Goal: Use online tool/utility: Utilize a website feature to perform a specific function

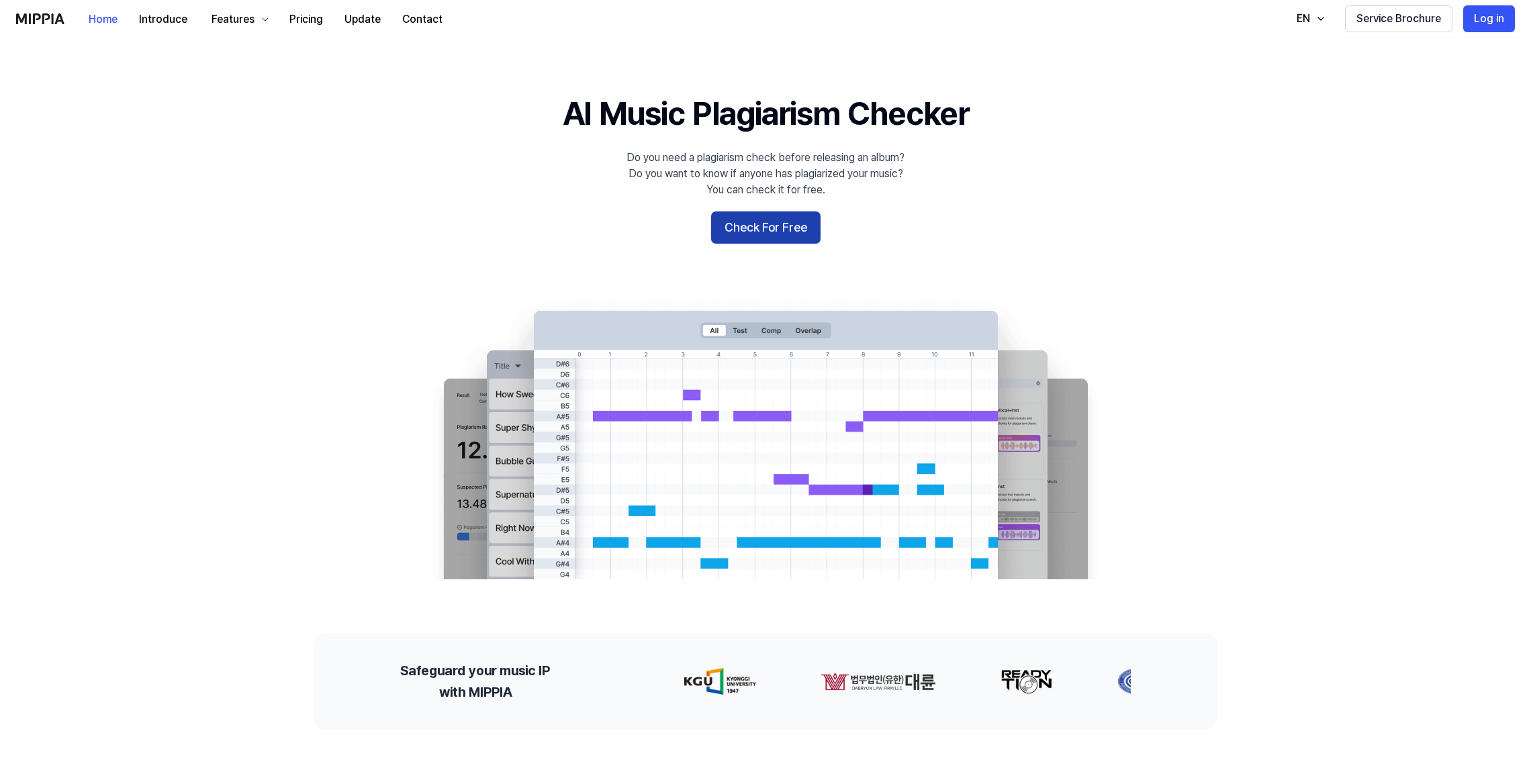
click at [742, 228] on button "Check For Free" at bounding box center [766, 227] width 109 height 32
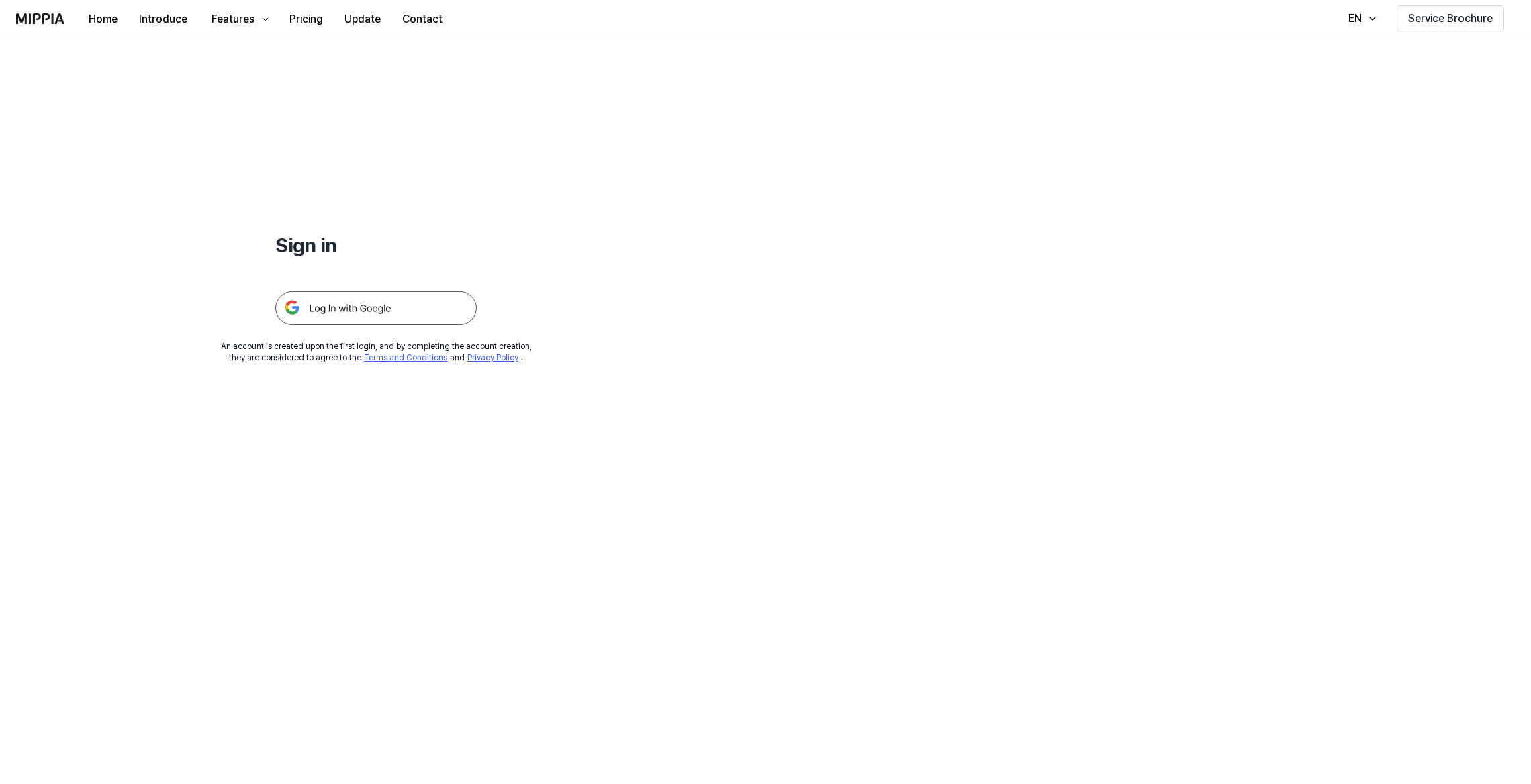
click at [359, 304] on img at bounding box center [375, 308] width 201 height 34
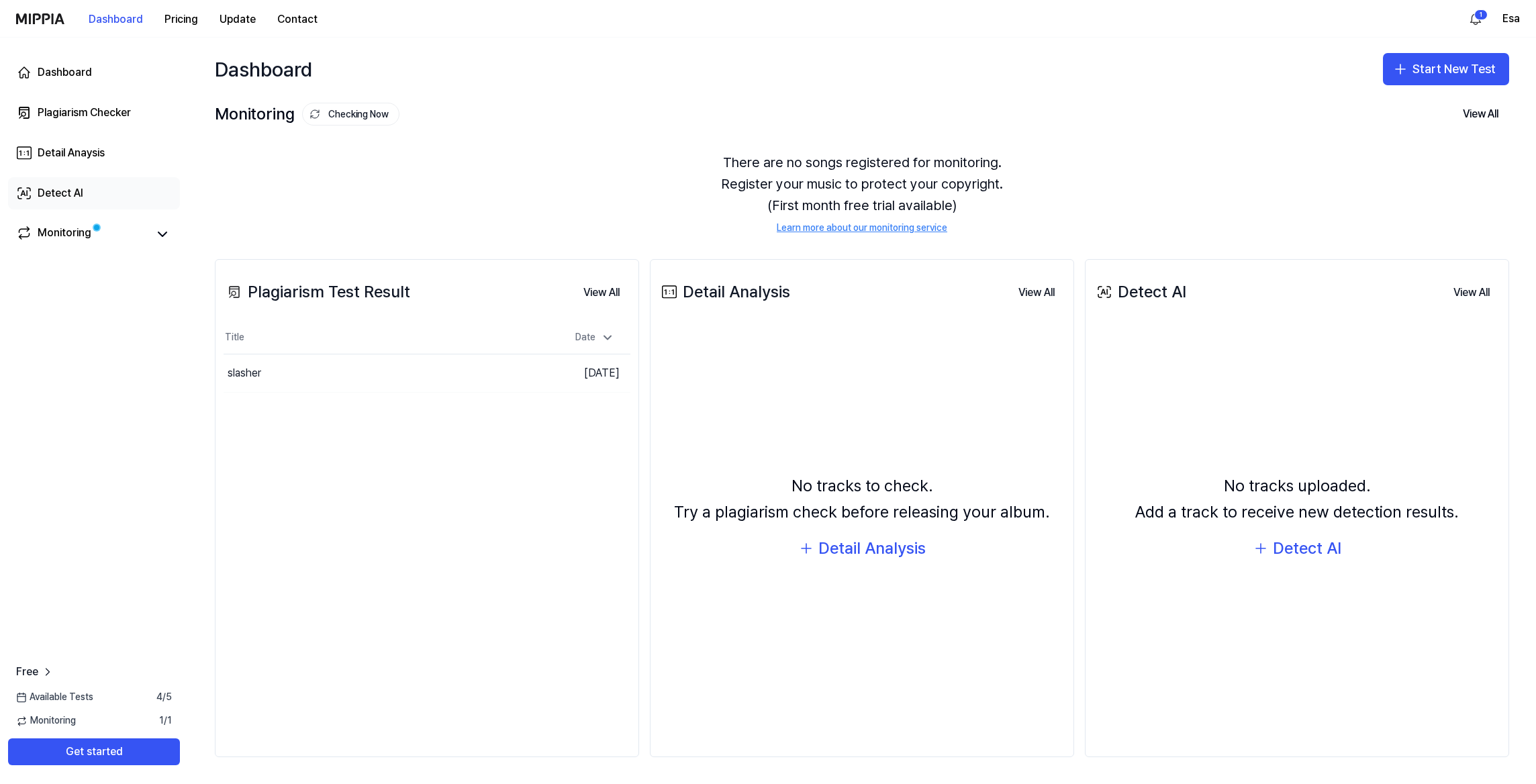
click at [59, 193] on div "Detect AI" at bounding box center [60, 193] width 46 height 16
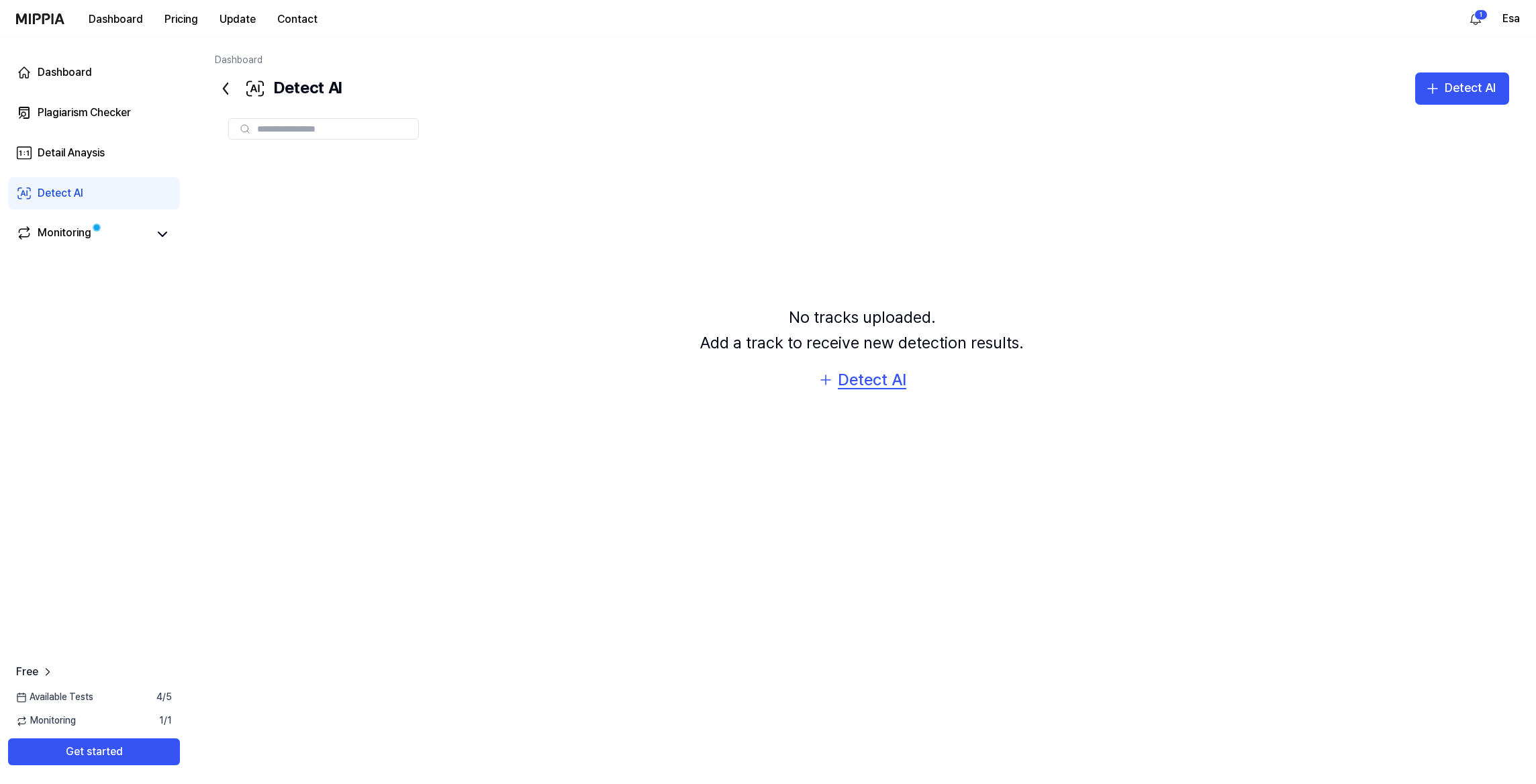
click at [853, 378] on div "Detect AI" at bounding box center [872, 380] width 69 height 25
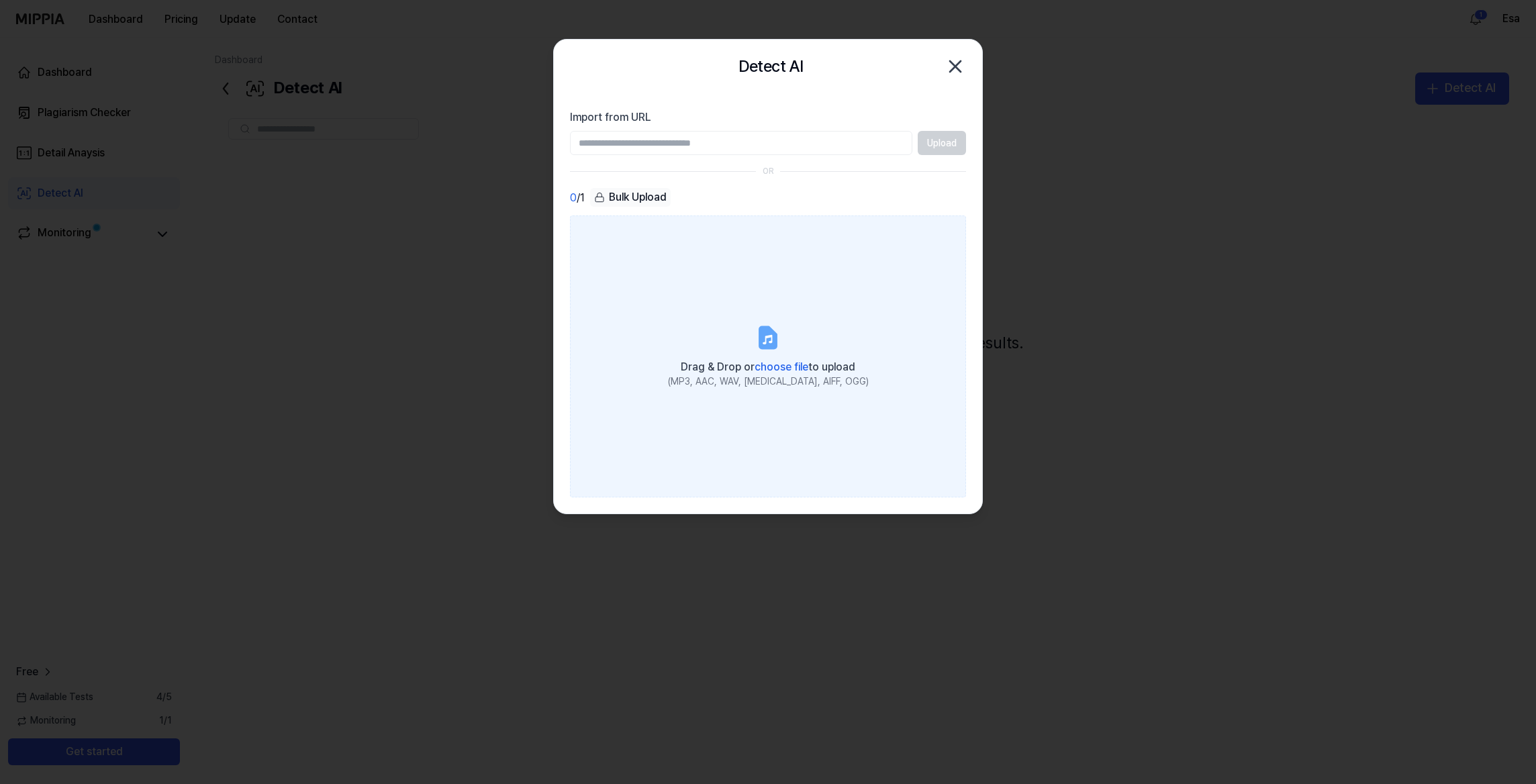
click at [780, 350] on icon at bounding box center [768, 338] width 27 height 27
click at [0, 0] on input "Drag & Drop or choose file to upload (MP3, AAC, WAV, FLAC, AIFF, OGG)" at bounding box center [0, 0] width 0 height 0
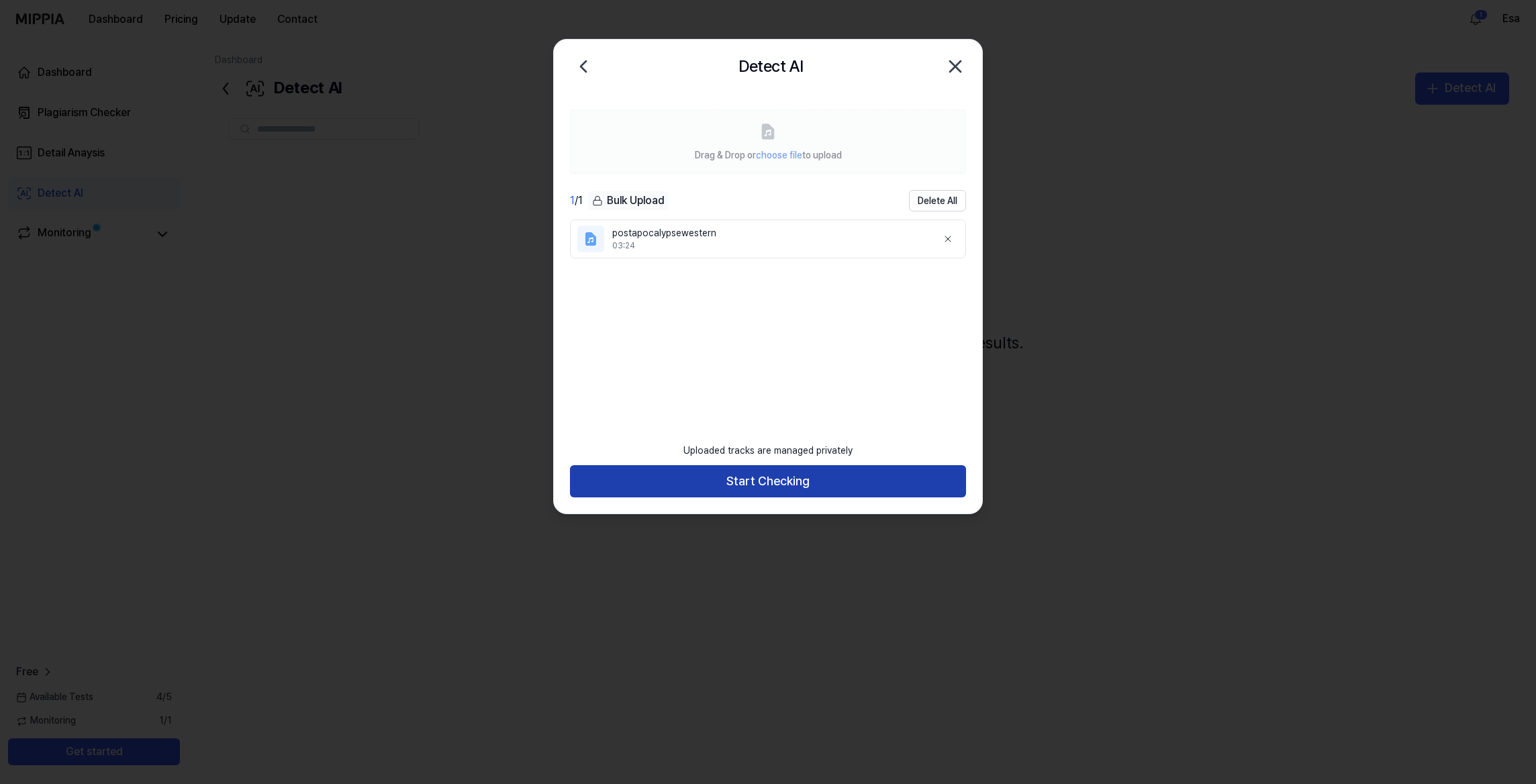
click at [776, 484] on button "Start Checking" at bounding box center [768, 481] width 396 height 32
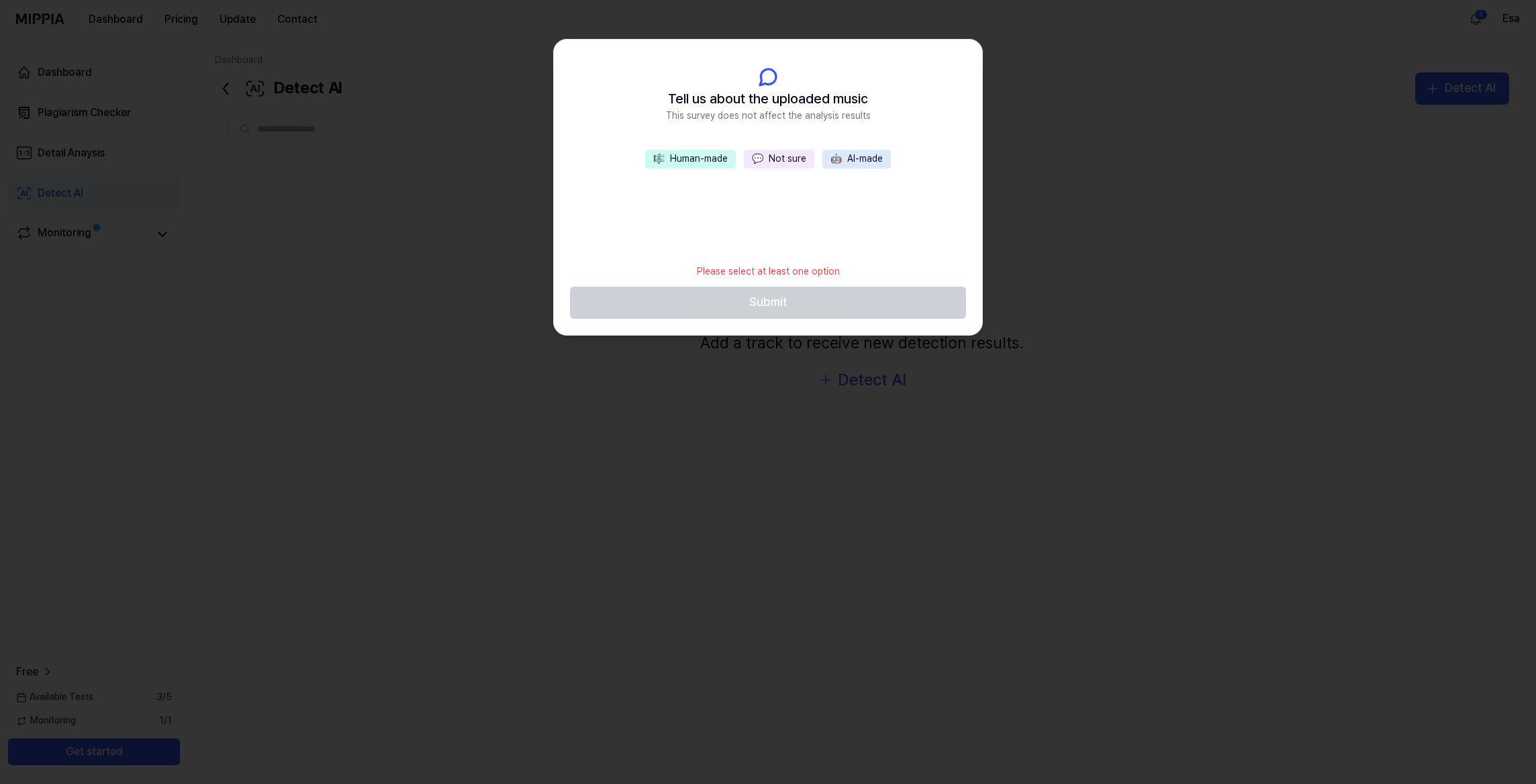
click at [704, 157] on button "🎼 Human-made" at bounding box center [690, 159] width 91 height 19
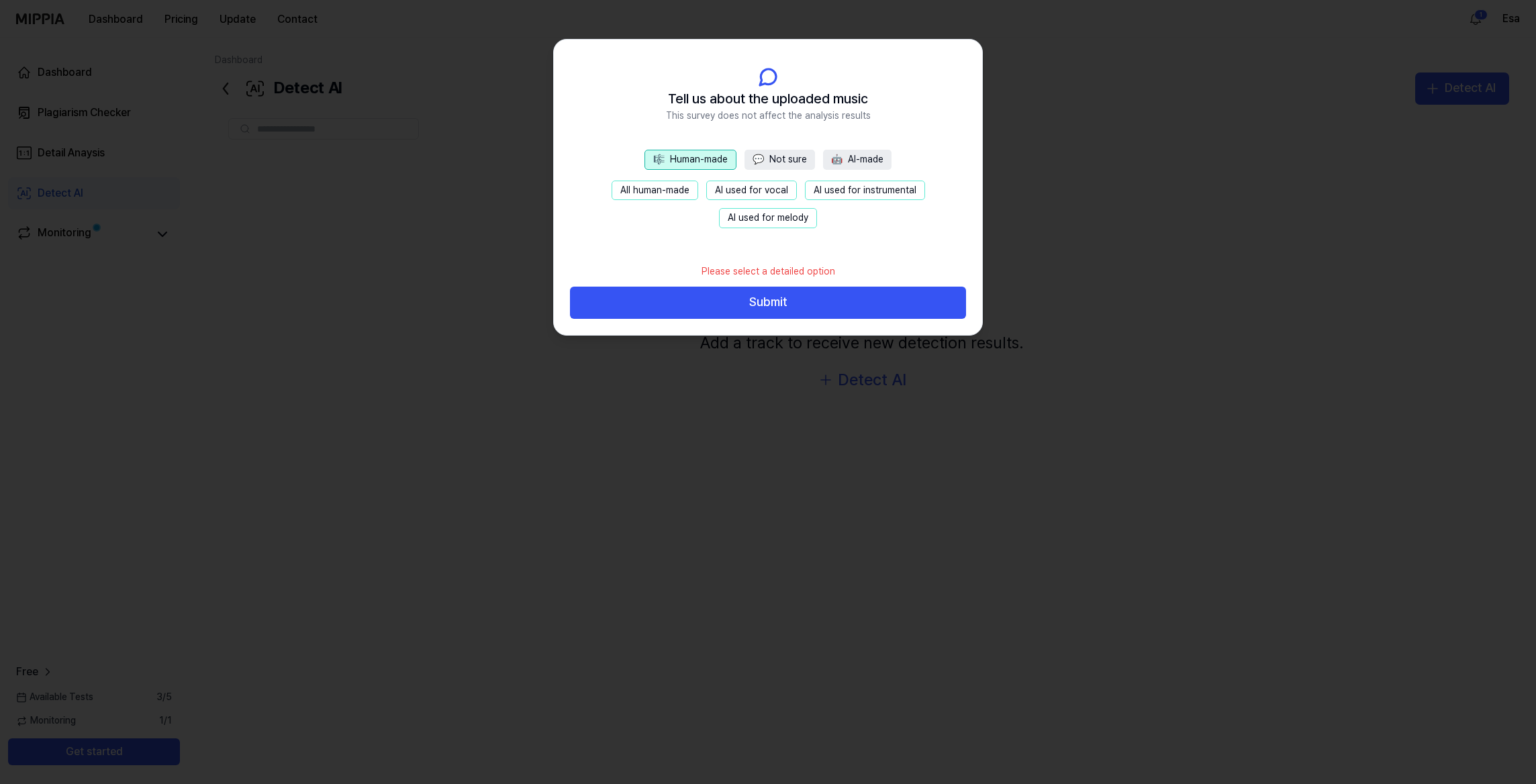
click at [659, 188] on button "All human-made" at bounding box center [655, 191] width 87 height 20
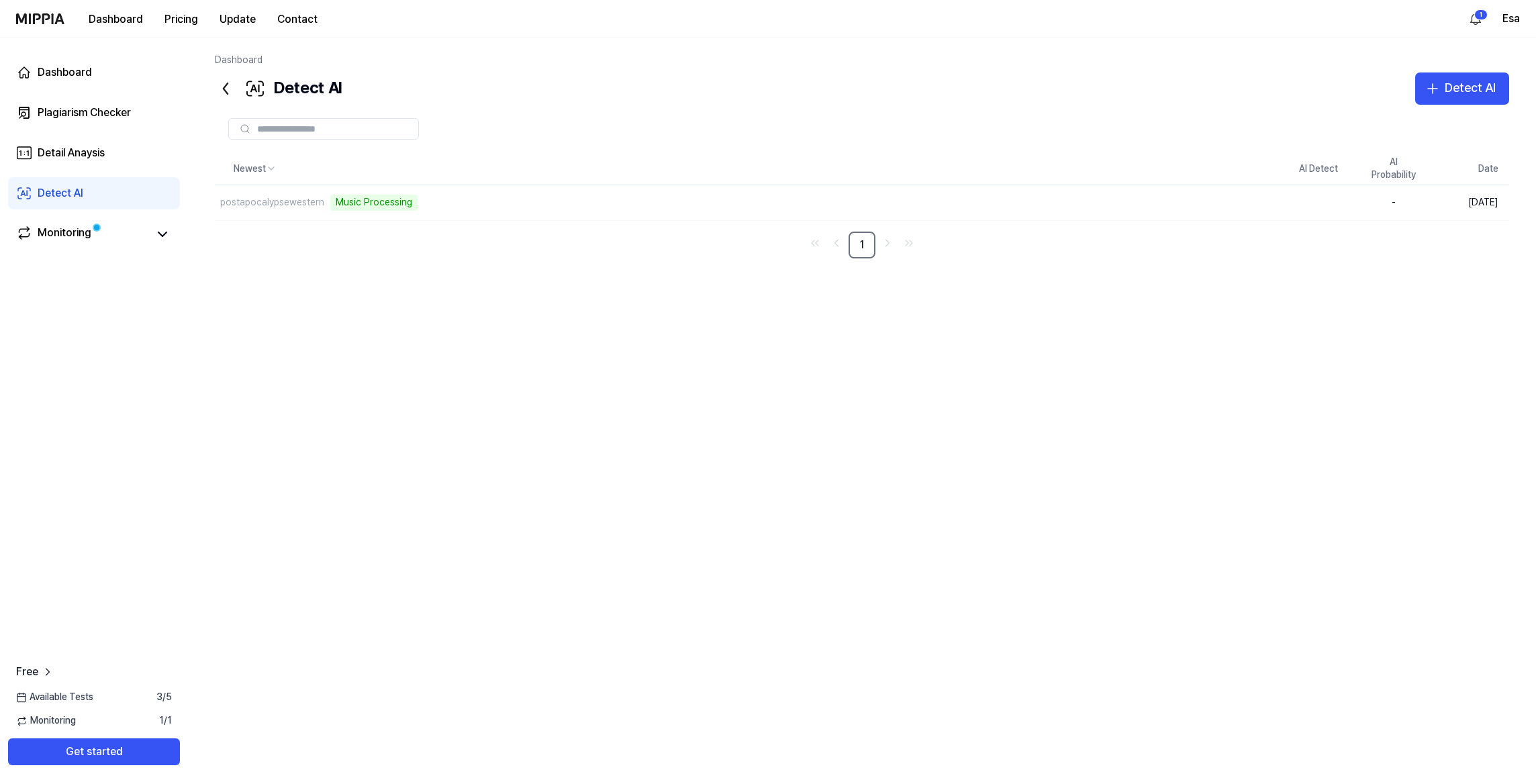
click at [681, 293] on div "Newest AI Detect AI Probability Date postapocalypsewestern Music Processing Del…" at bounding box center [862, 407] width 1295 height 510
click at [121, 111] on div "Plagiarism Checker" at bounding box center [84, 112] width 93 height 16
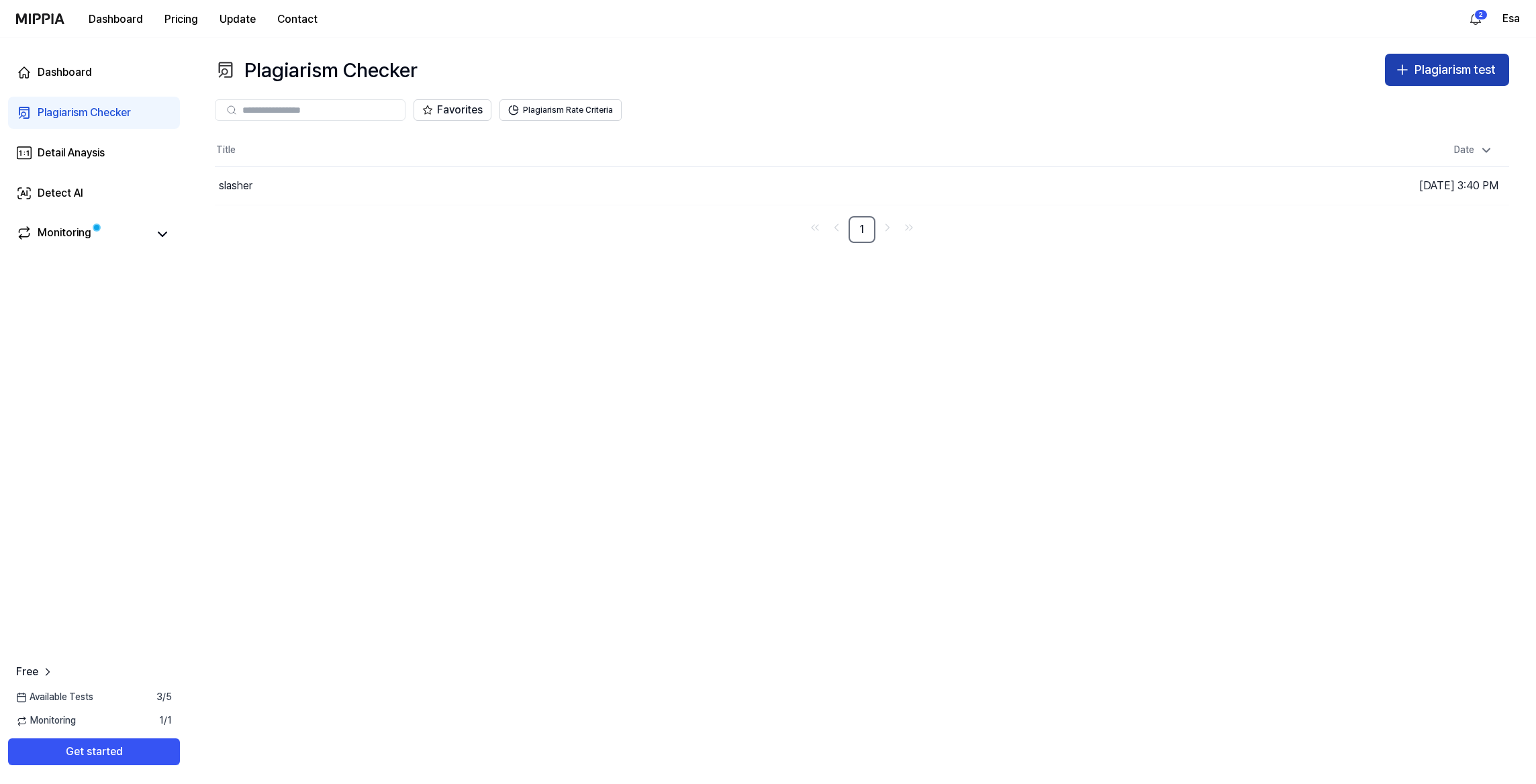
click at [1411, 65] on button "Plagiarism test" at bounding box center [1447, 70] width 124 height 32
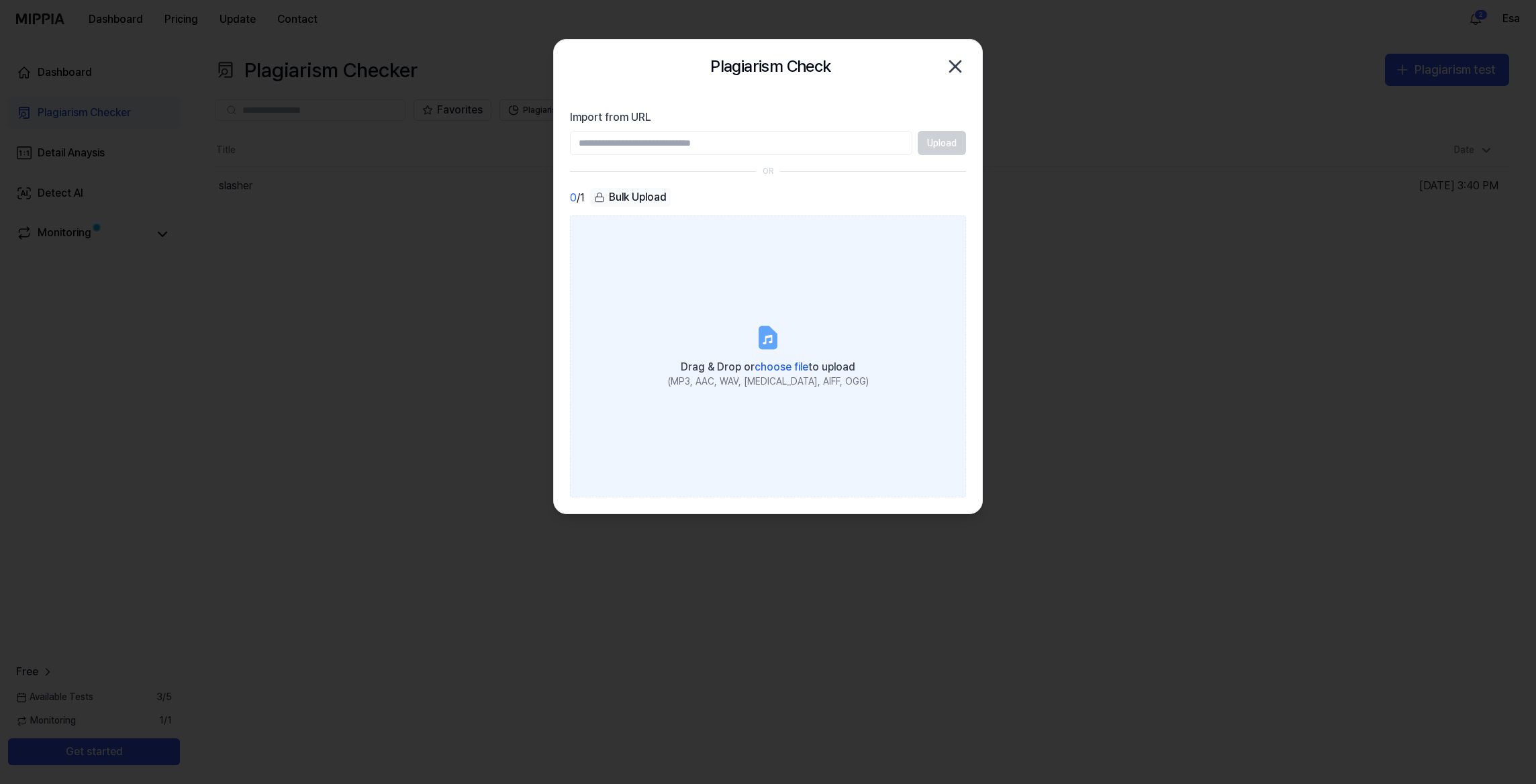
click at [740, 351] on label "Drag & Drop or choose file to upload (MP3, AAC, WAV, FLAC, AIFF, OGG)" at bounding box center [768, 356] width 396 height 282
click at [0, 0] on input "Drag & Drop or choose file to upload (MP3, AAC, WAV, FLAC, AIFF, OGG)" at bounding box center [0, 0] width 0 height 0
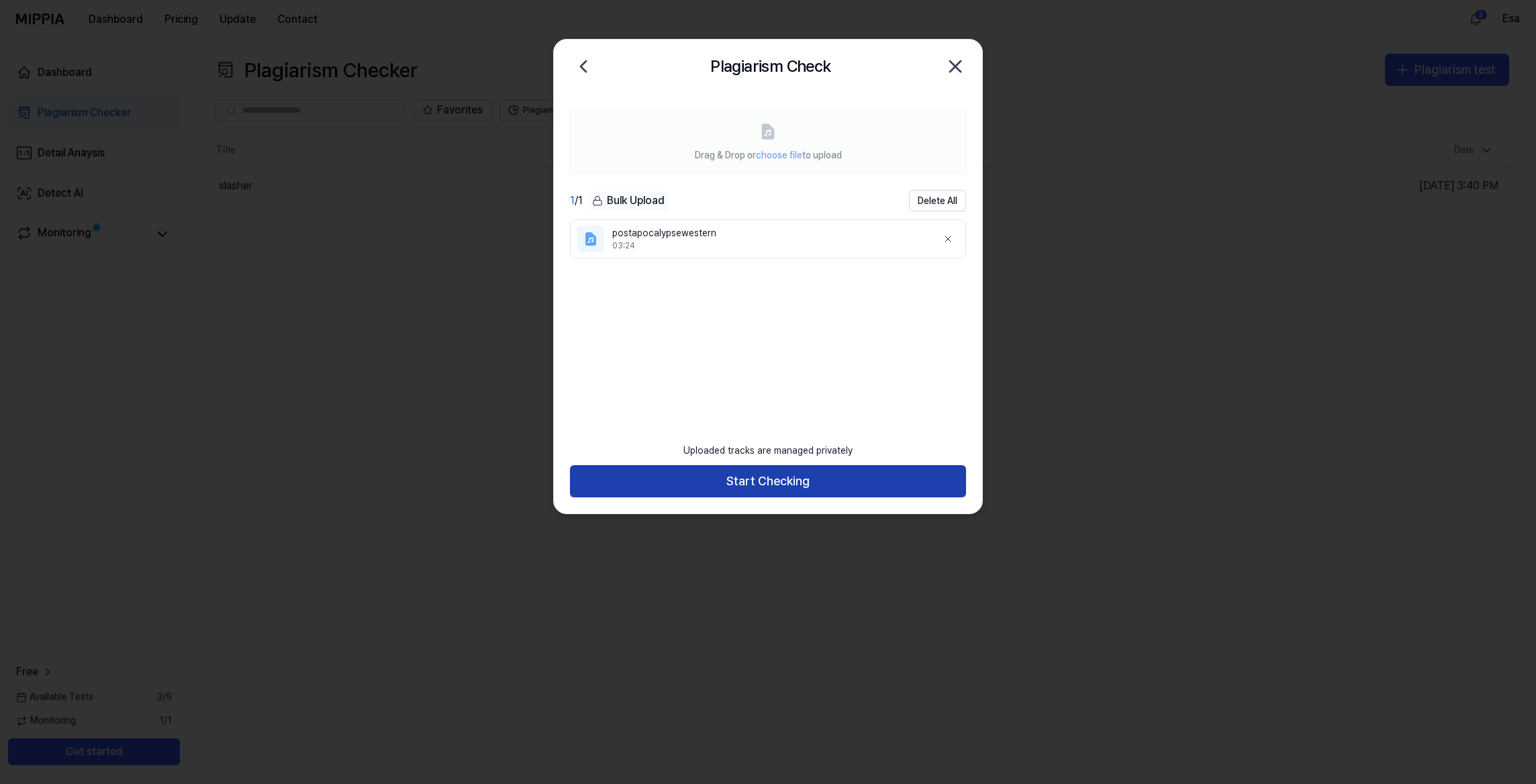
click at [776, 474] on button "Start Checking" at bounding box center [768, 481] width 396 height 32
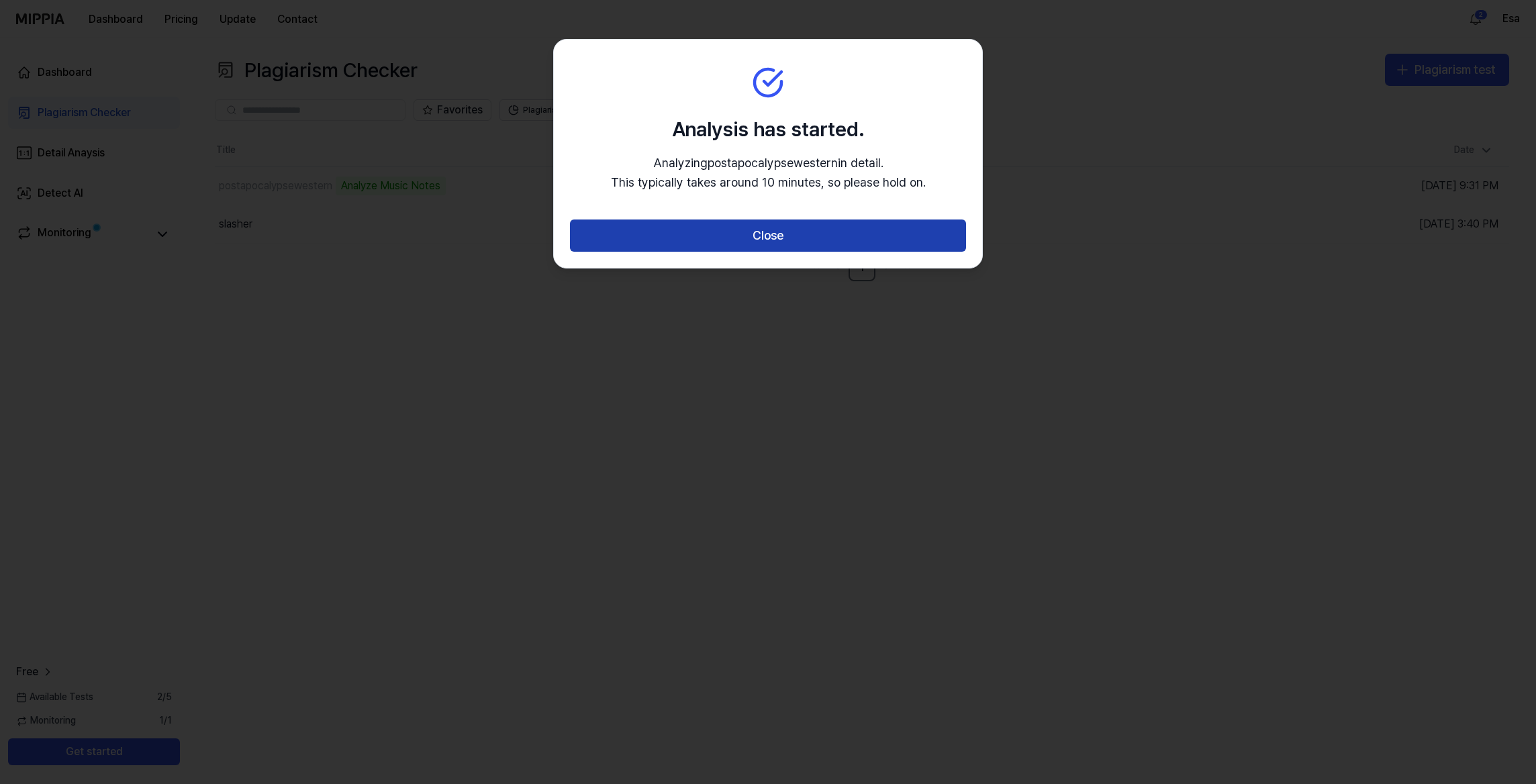
click at [756, 225] on button "Close" at bounding box center [768, 236] width 396 height 32
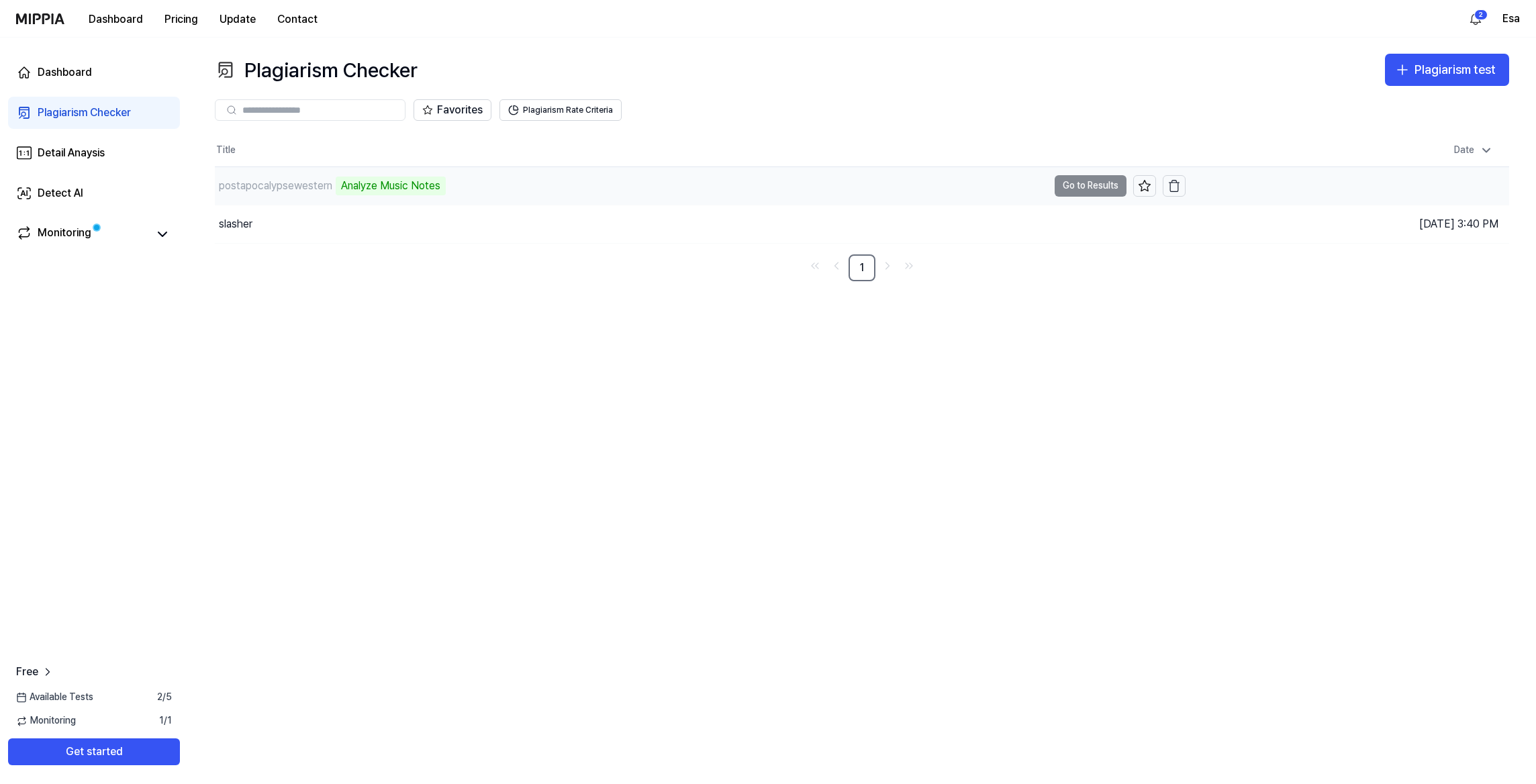
click at [434, 182] on div "Analyze Music Notes" at bounding box center [391, 186] width 110 height 19
click at [1059, 184] on td "postapocalypsewestern Analyze Music Notes Go to Results" at bounding box center [700, 186] width 971 height 37
click at [362, 218] on div "slasher" at bounding box center [631, 224] width 833 height 37
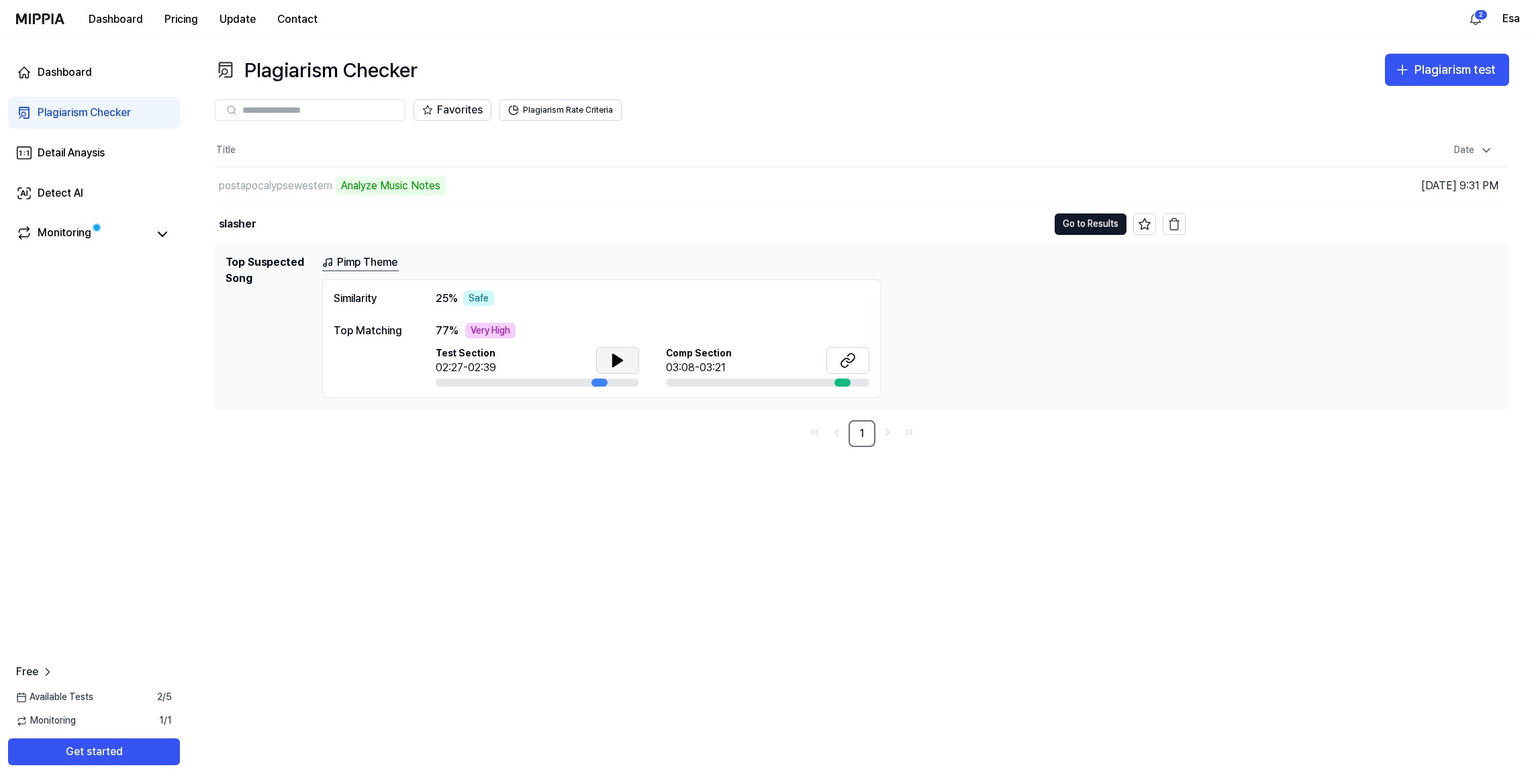
click at [617, 363] on icon at bounding box center [617, 361] width 9 height 12
click at [617, 361] on icon at bounding box center [617, 360] width 16 height 16
click at [484, 355] on span "Test Section" at bounding box center [466, 354] width 60 height 14
click at [382, 260] on link "Pimp Theme" at bounding box center [361, 263] width 76 height 17
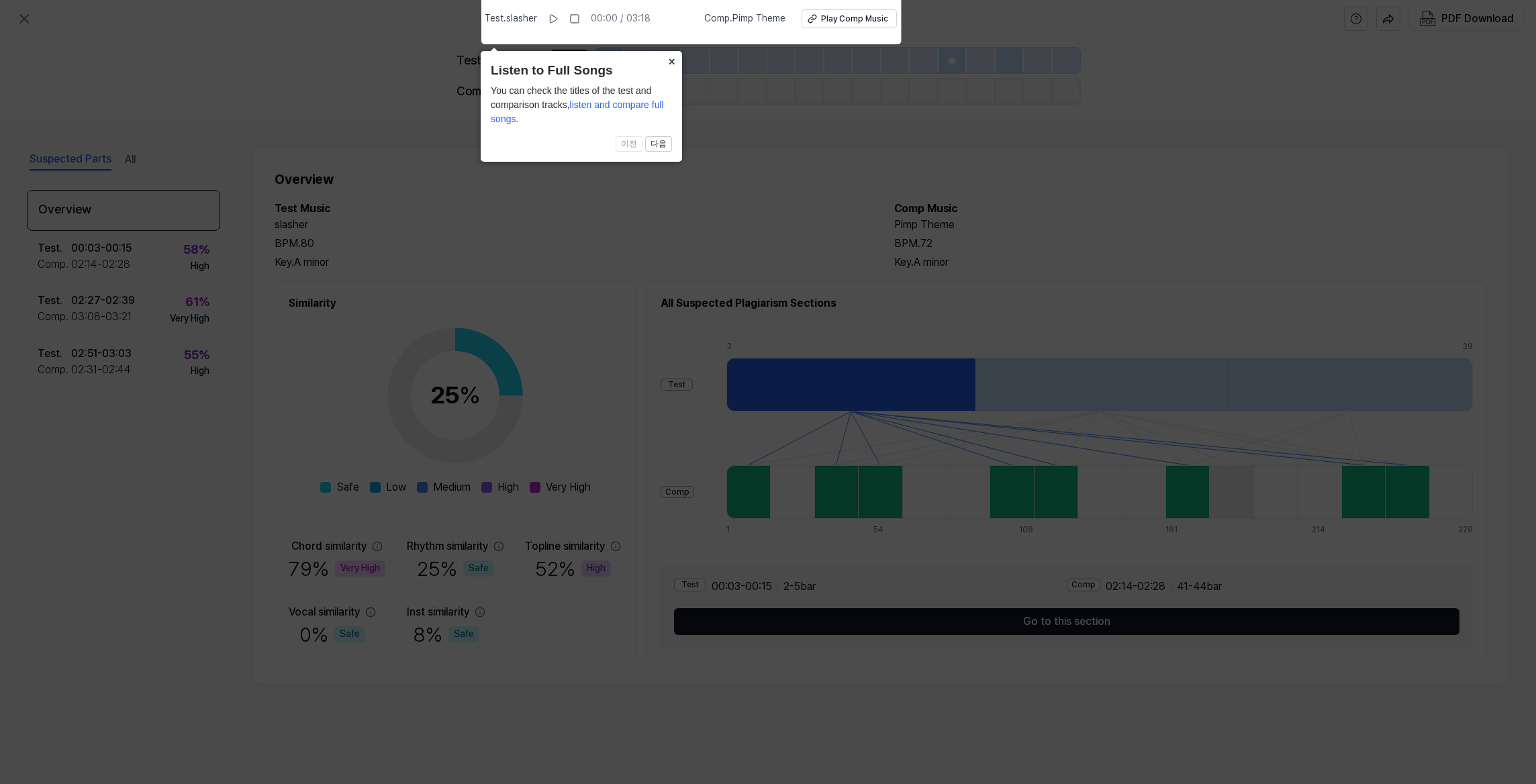
click at [676, 60] on button "×" at bounding box center [671, 60] width 21 height 19
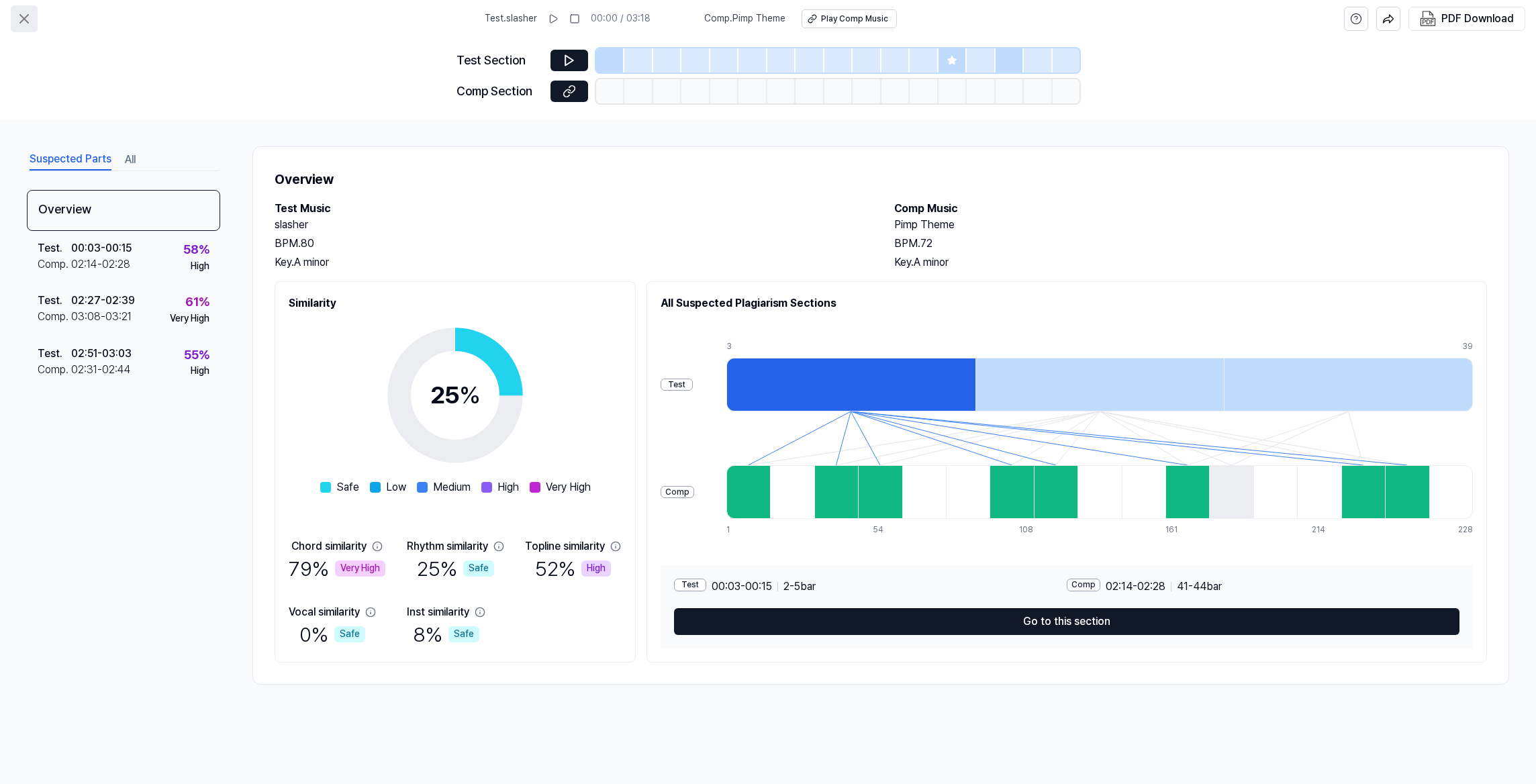
click at [20, 18] on icon at bounding box center [24, 19] width 16 height 16
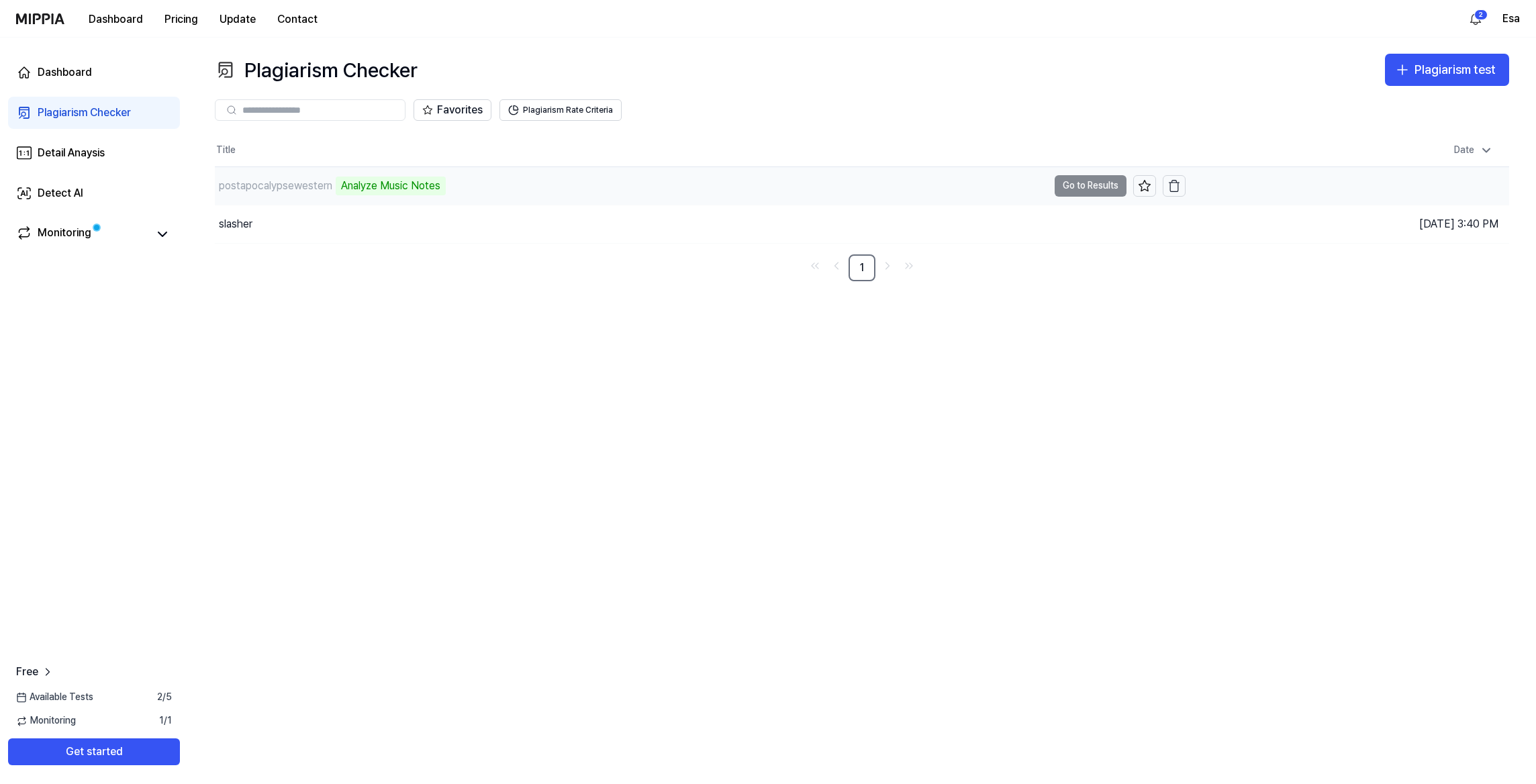
click at [302, 182] on div "postapocalypsewestern" at bounding box center [276, 186] width 114 height 16
click at [159, 232] on icon at bounding box center [162, 234] width 8 height 4
click at [97, 235] on link "Monitoring" at bounding box center [81, 234] width 132 height 19
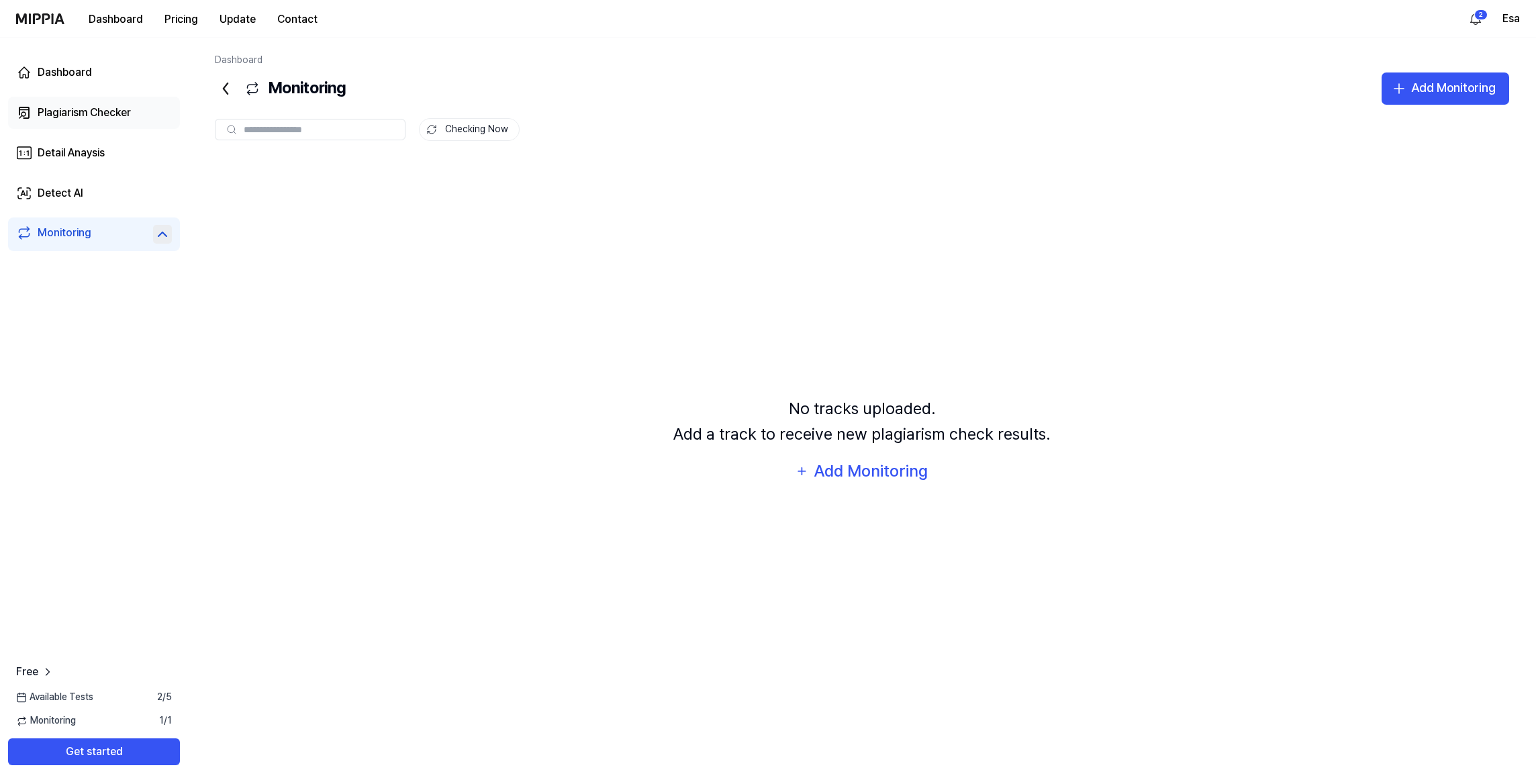
click at [132, 110] on link "Plagiarism Checker" at bounding box center [93, 113] width 172 height 32
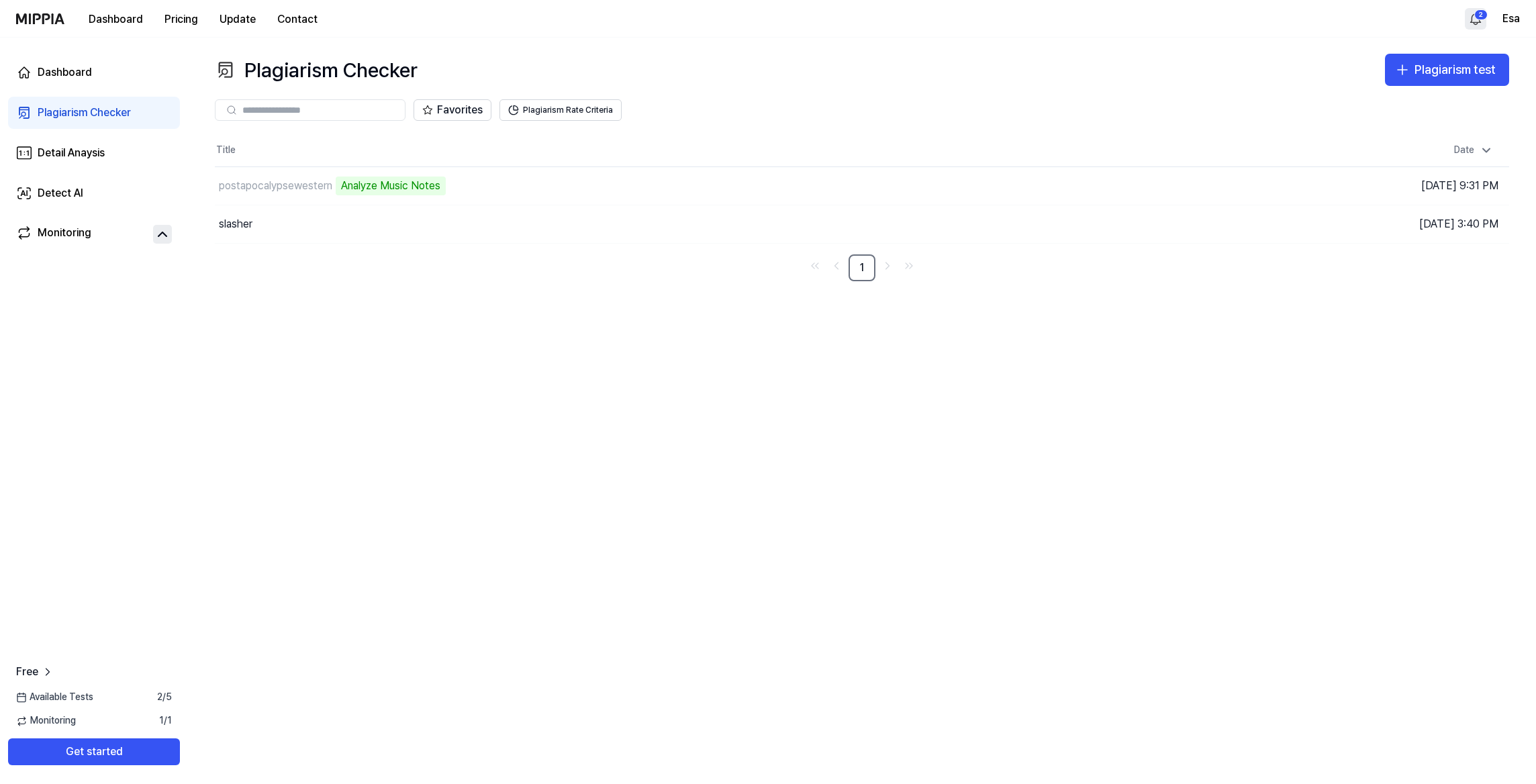
click at [1484, 14] on html "Dashboard Pricing Update Contact 2 Esa Dashboard Plagiarism Checker Detail Anay…" at bounding box center [768, 392] width 1536 height 784
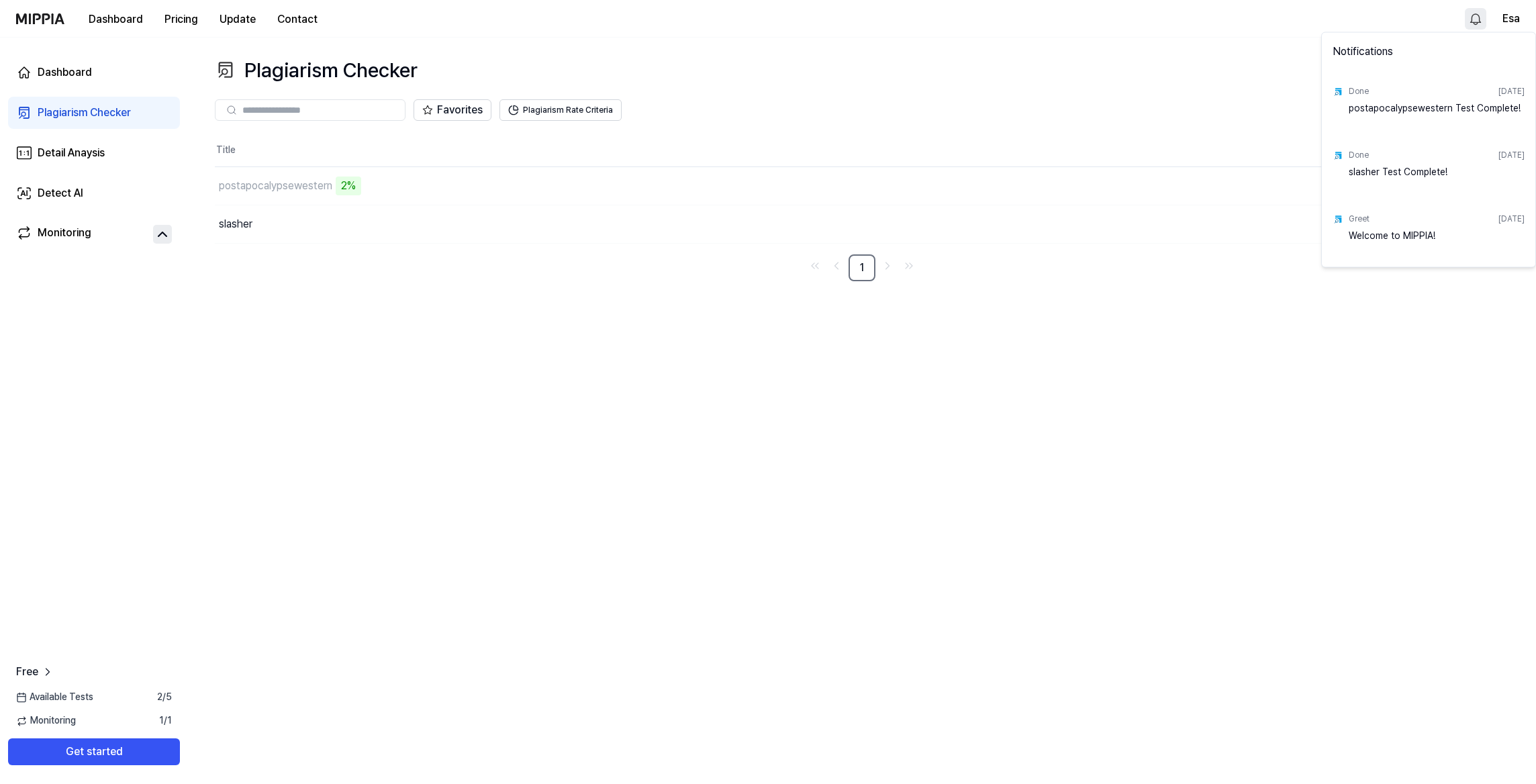
click at [1059, 79] on html "Dashboard Pricing Update Contact Esa Dashboard Plagiarism Checker Detail Anaysi…" at bounding box center [768, 392] width 1536 height 784
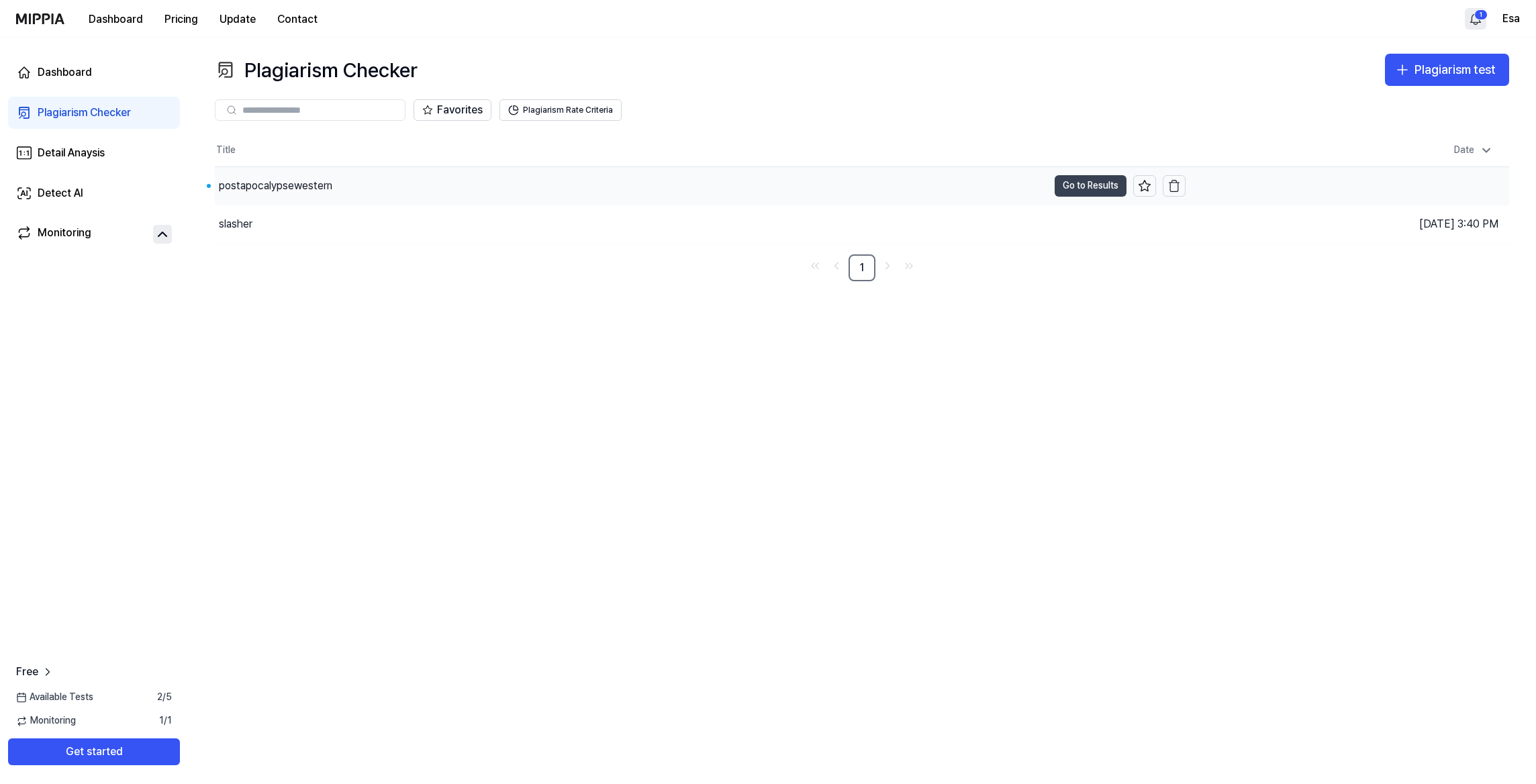
click at [1073, 180] on button "Go to Results" at bounding box center [1090, 186] width 72 height 21
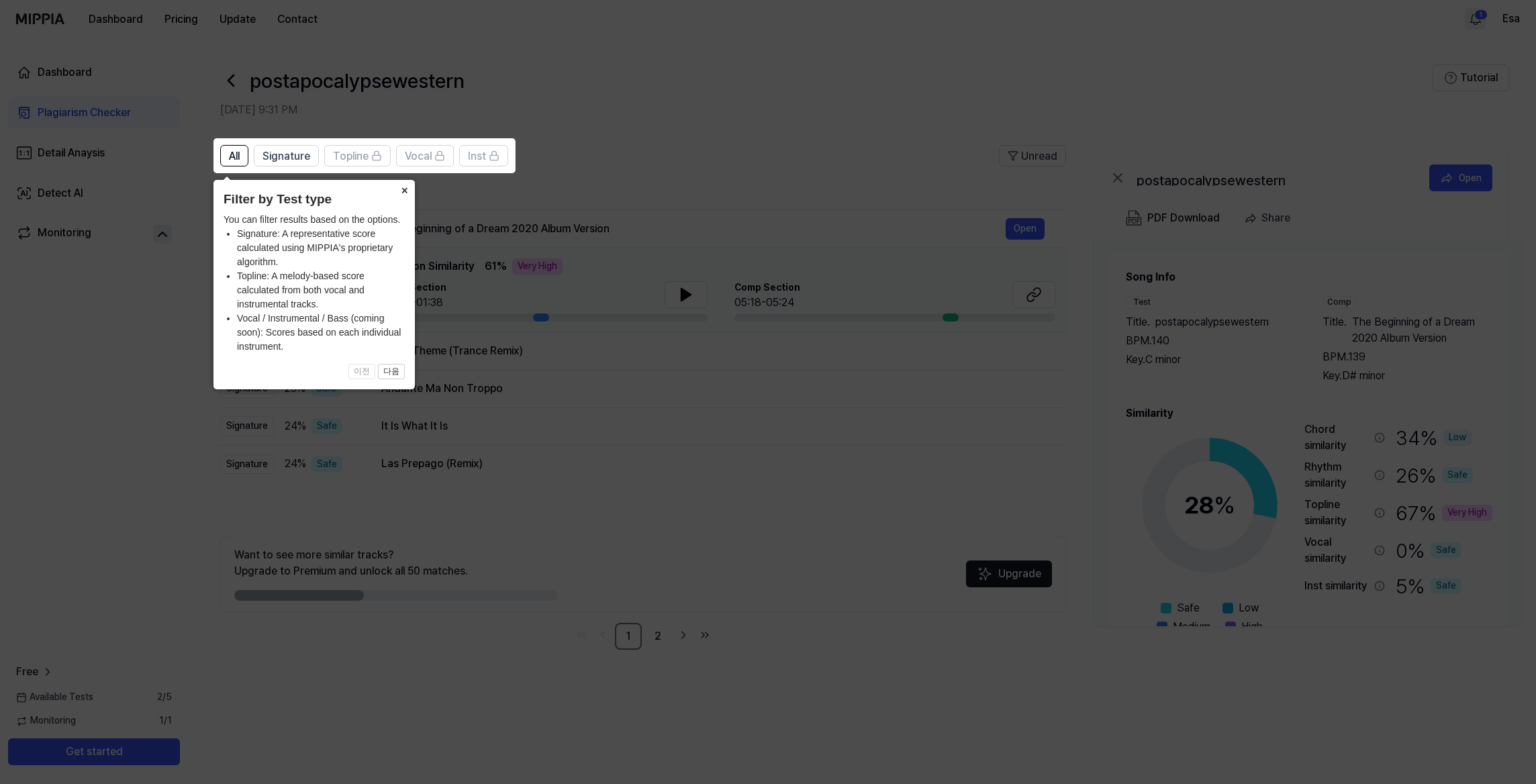
click at [402, 188] on button "×" at bounding box center [404, 189] width 21 height 19
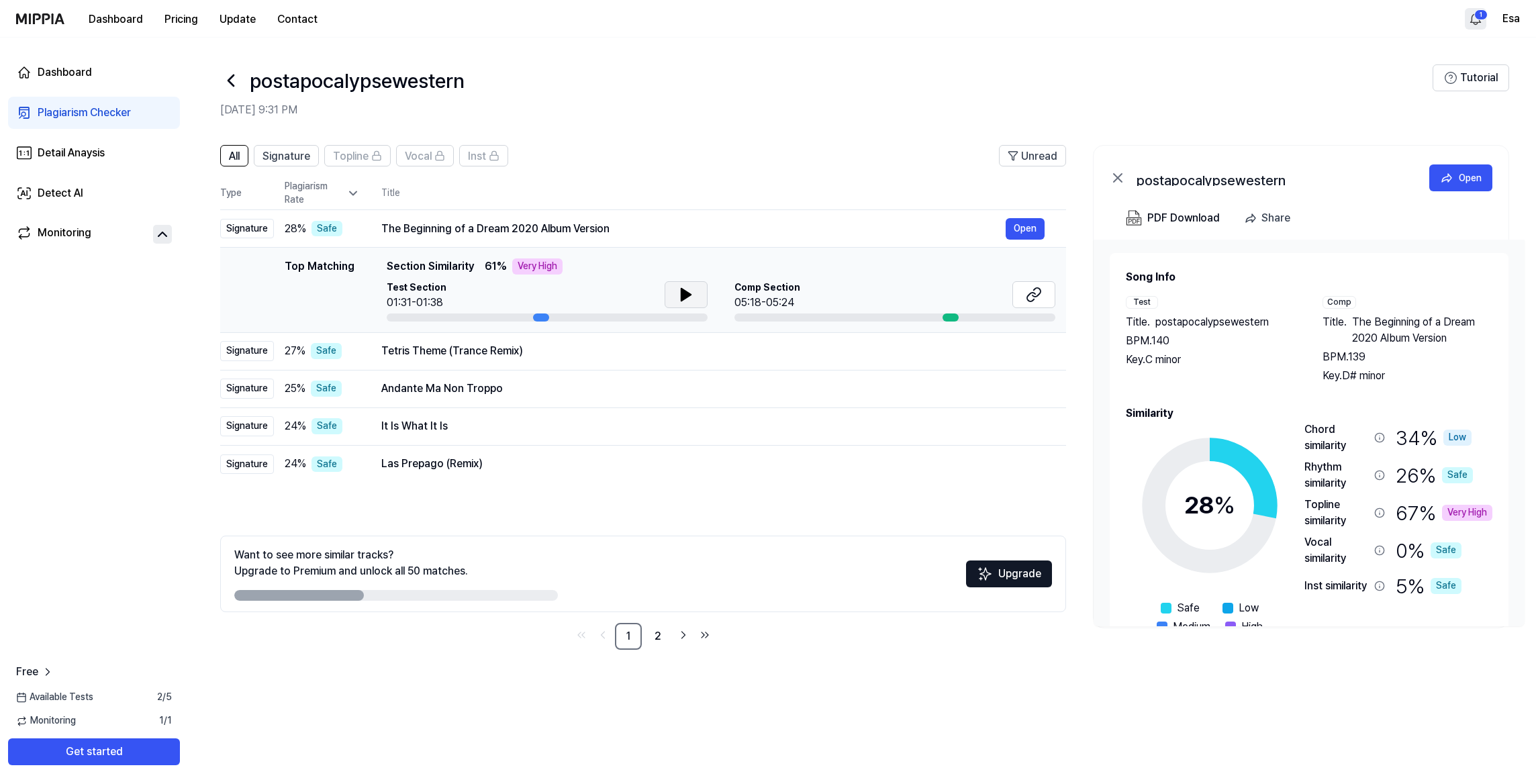
click at [701, 288] on button at bounding box center [686, 295] width 43 height 27
click at [687, 292] on icon at bounding box center [688, 294] width 3 height 11
click at [1014, 232] on button "Open" at bounding box center [1025, 228] width 39 height 21
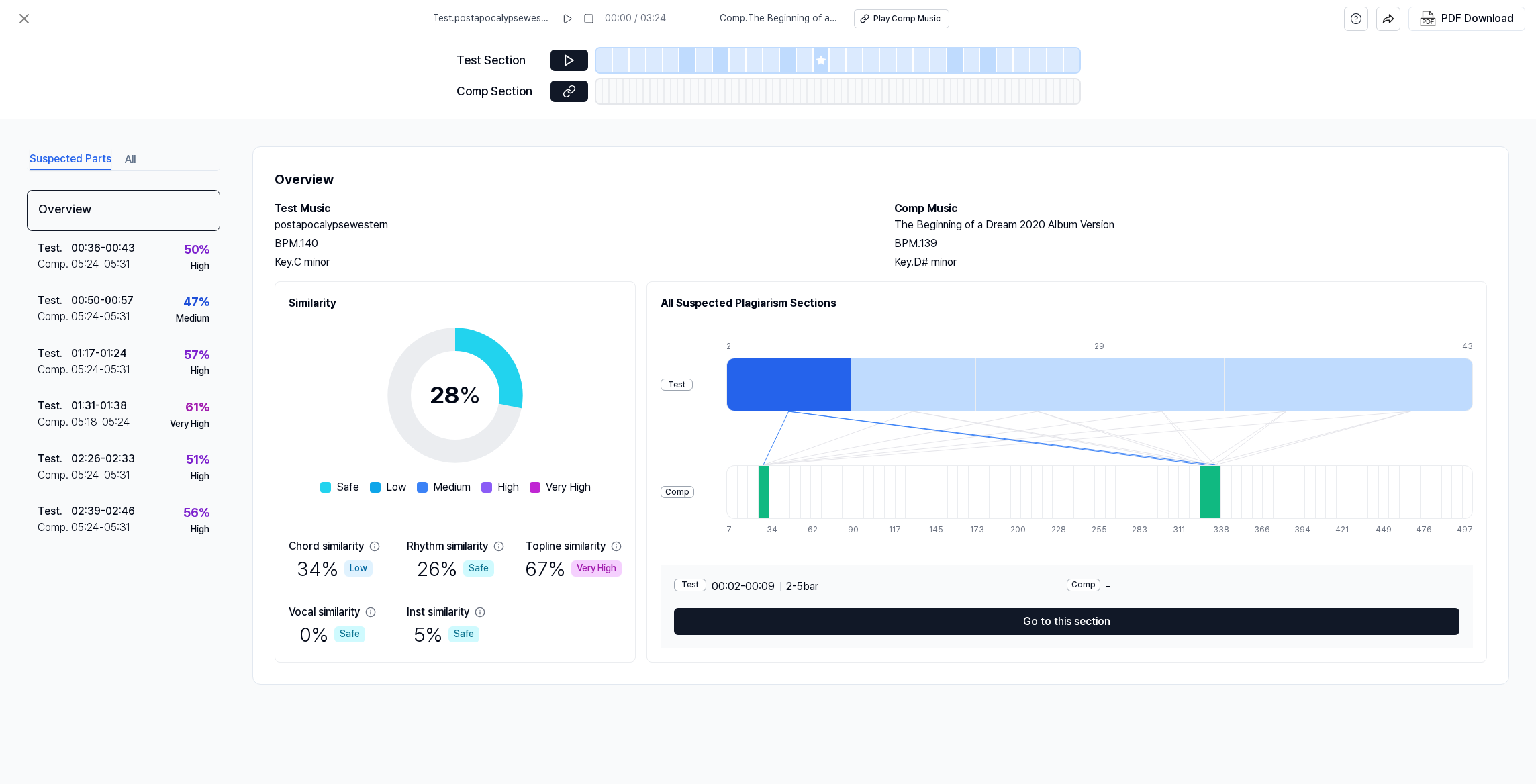
click at [1210, 496] on div at bounding box center [1205, 491] width 11 height 53
click at [121, 250] on div "00:36 - 00:43" at bounding box center [103, 248] width 64 height 16
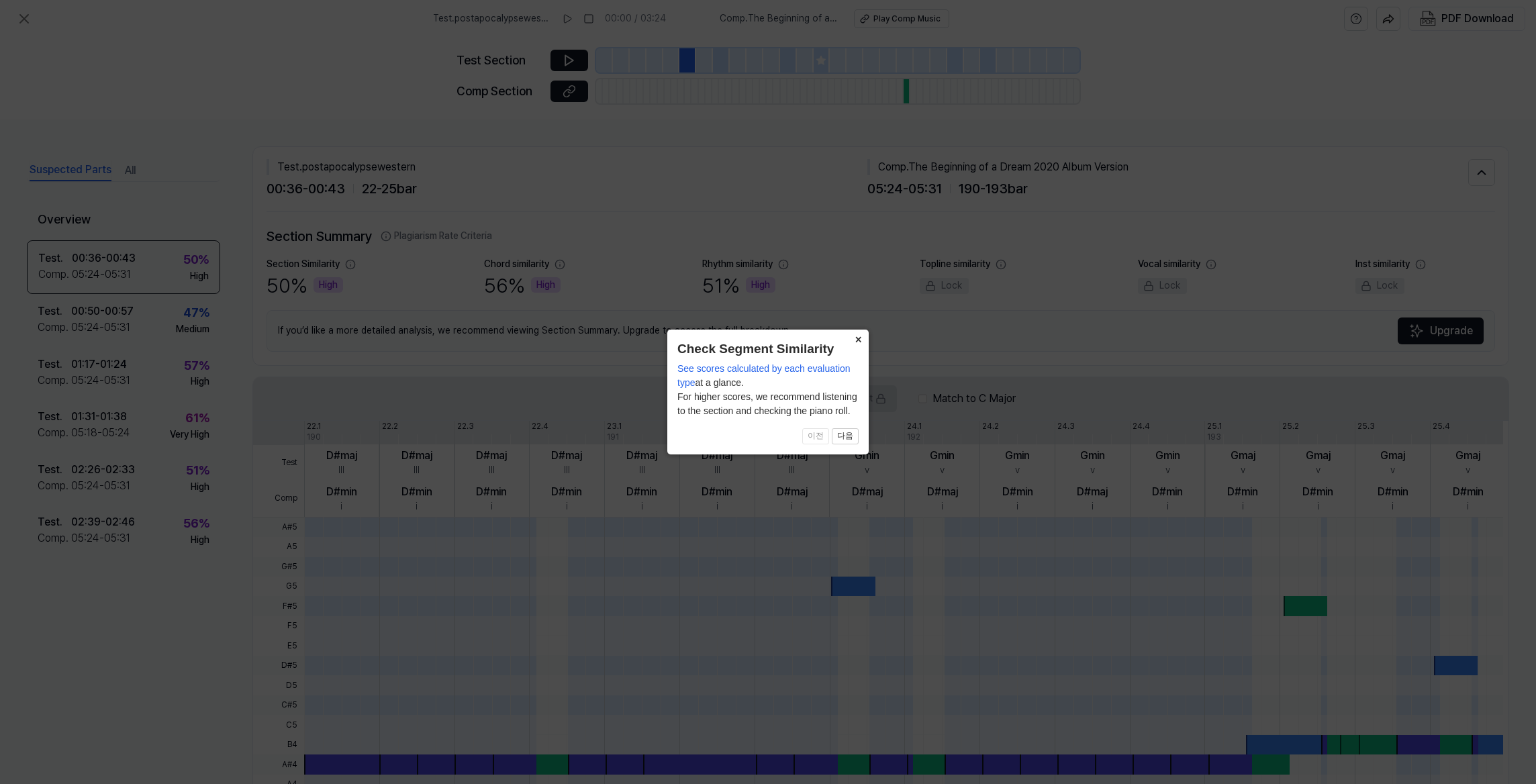
click at [859, 341] on button "×" at bounding box center [858, 339] width 21 height 19
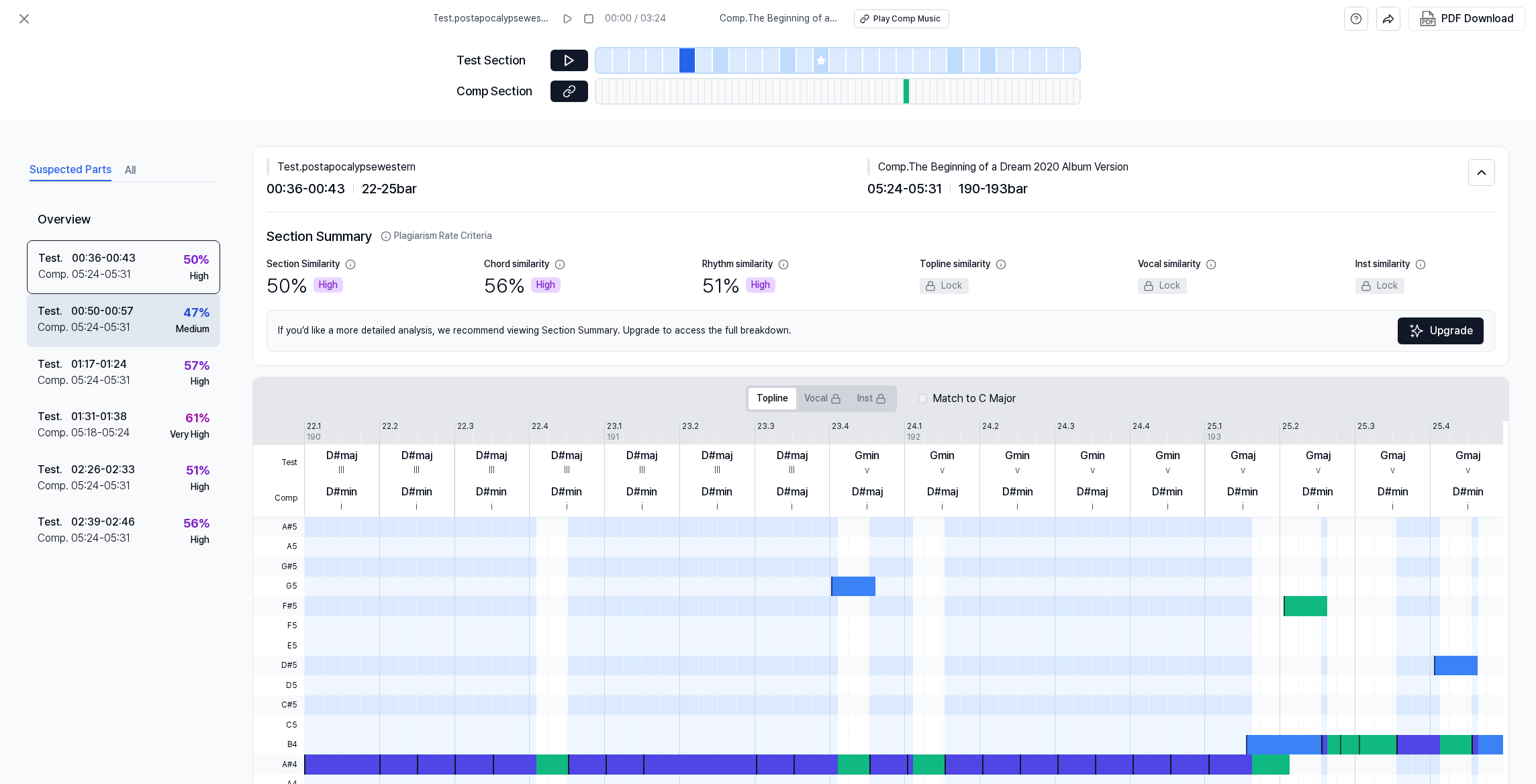
click at [128, 314] on div "00:50 - 00:57" at bounding box center [103, 311] width 63 height 16
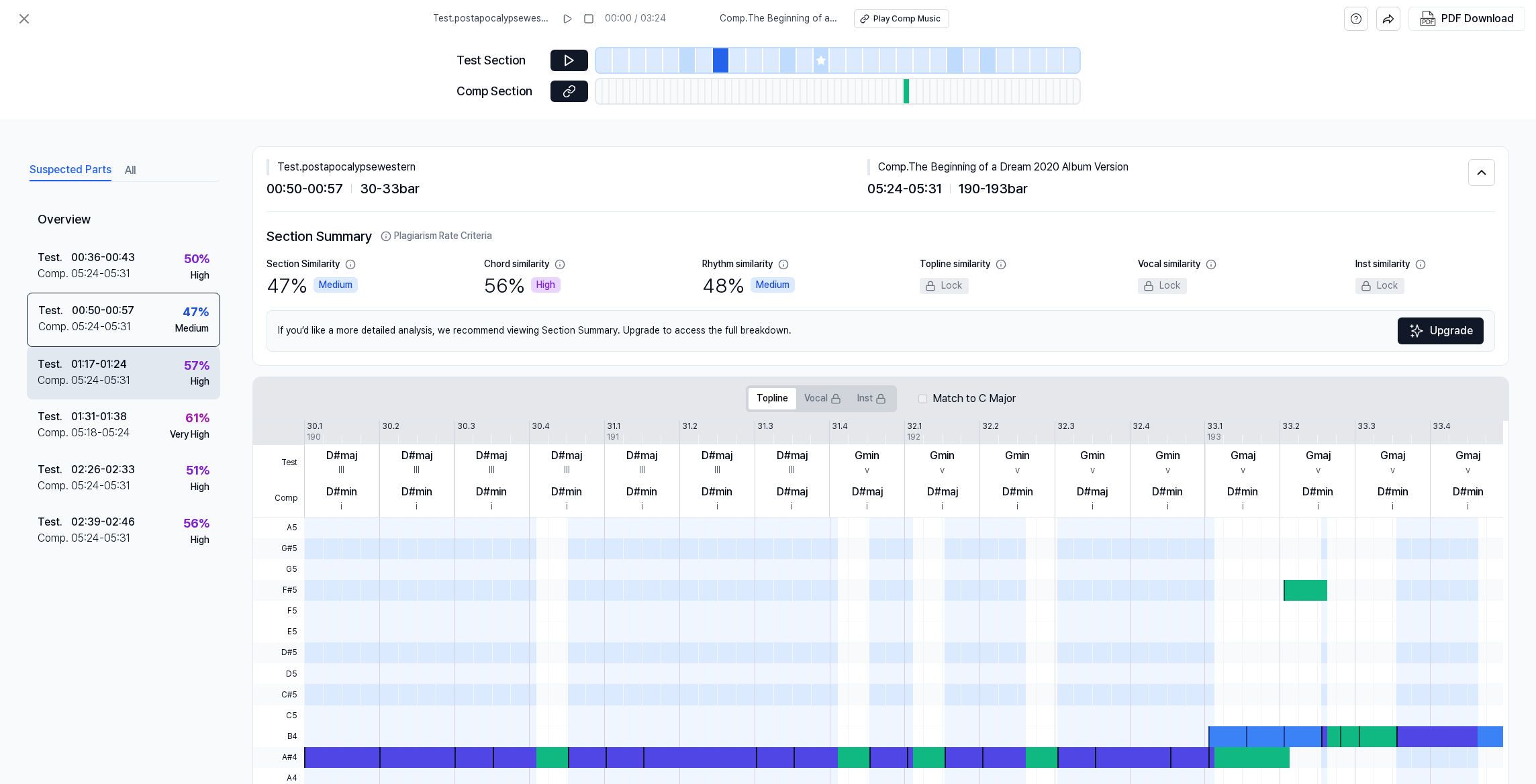
click at [126, 382] on div "05:24 - 05:31" at bounding box center [101, 380] width 59 height 16
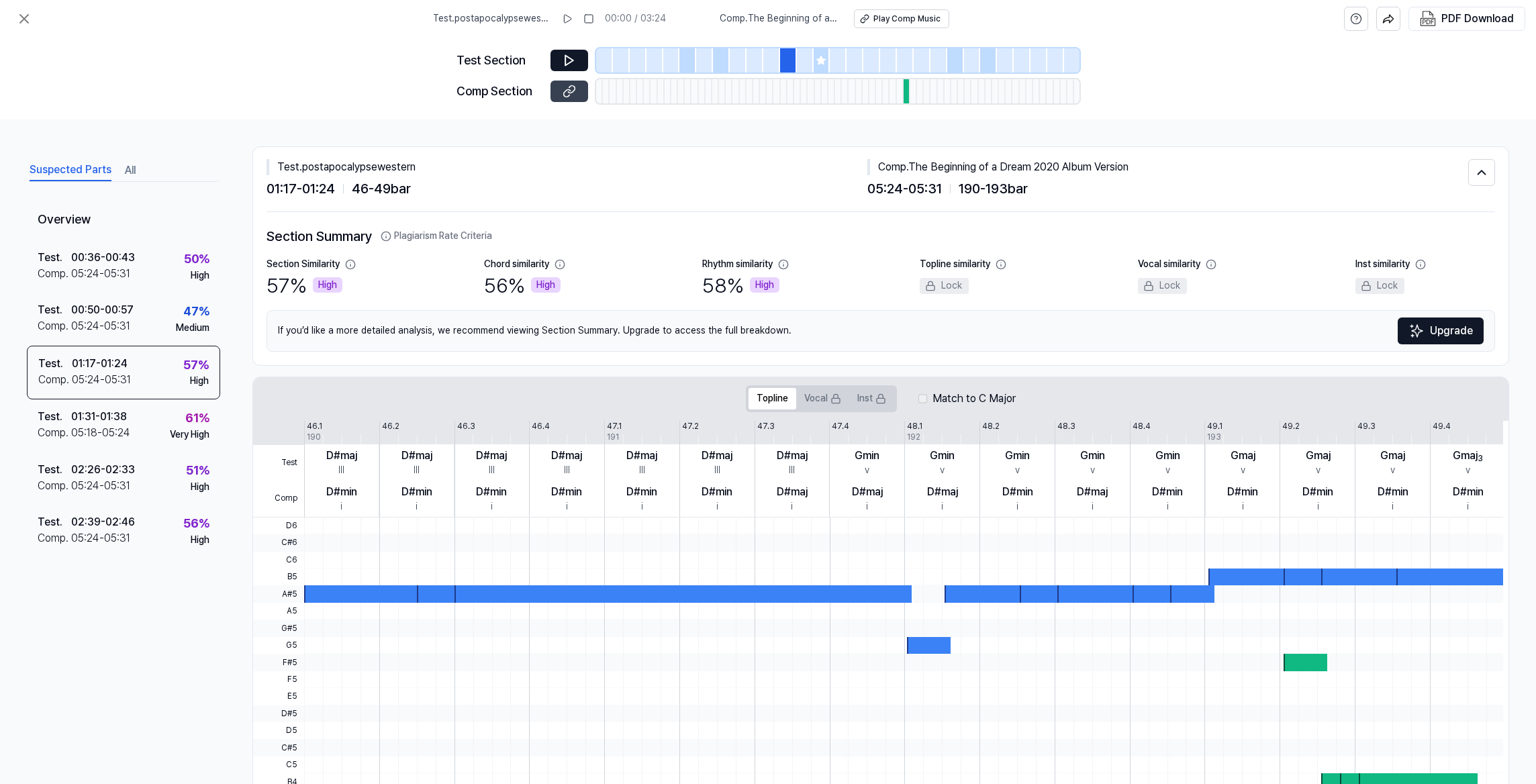
click at [574, 86] on icon at bounding box center [571, 88] width 7 height 8
click at [106, 269] on div "05:24 - 05:31" at bounding box center [101, 273] width 59 height 16
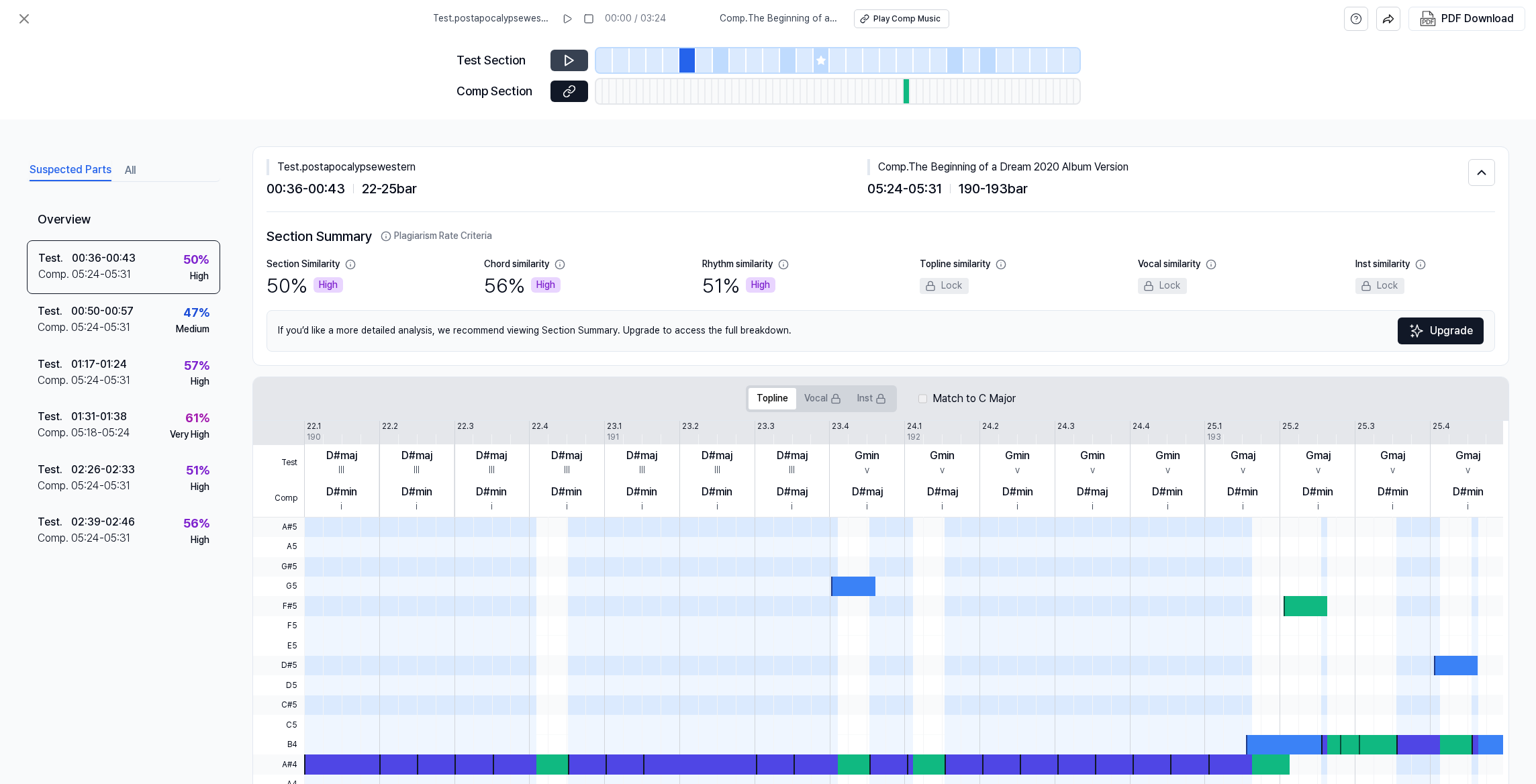
click at [559, 53] on button at bounding box center [569, 60] width 37 height 21
click at [22, 14] on icon at bounding box center [24, 19] width 16 height 16
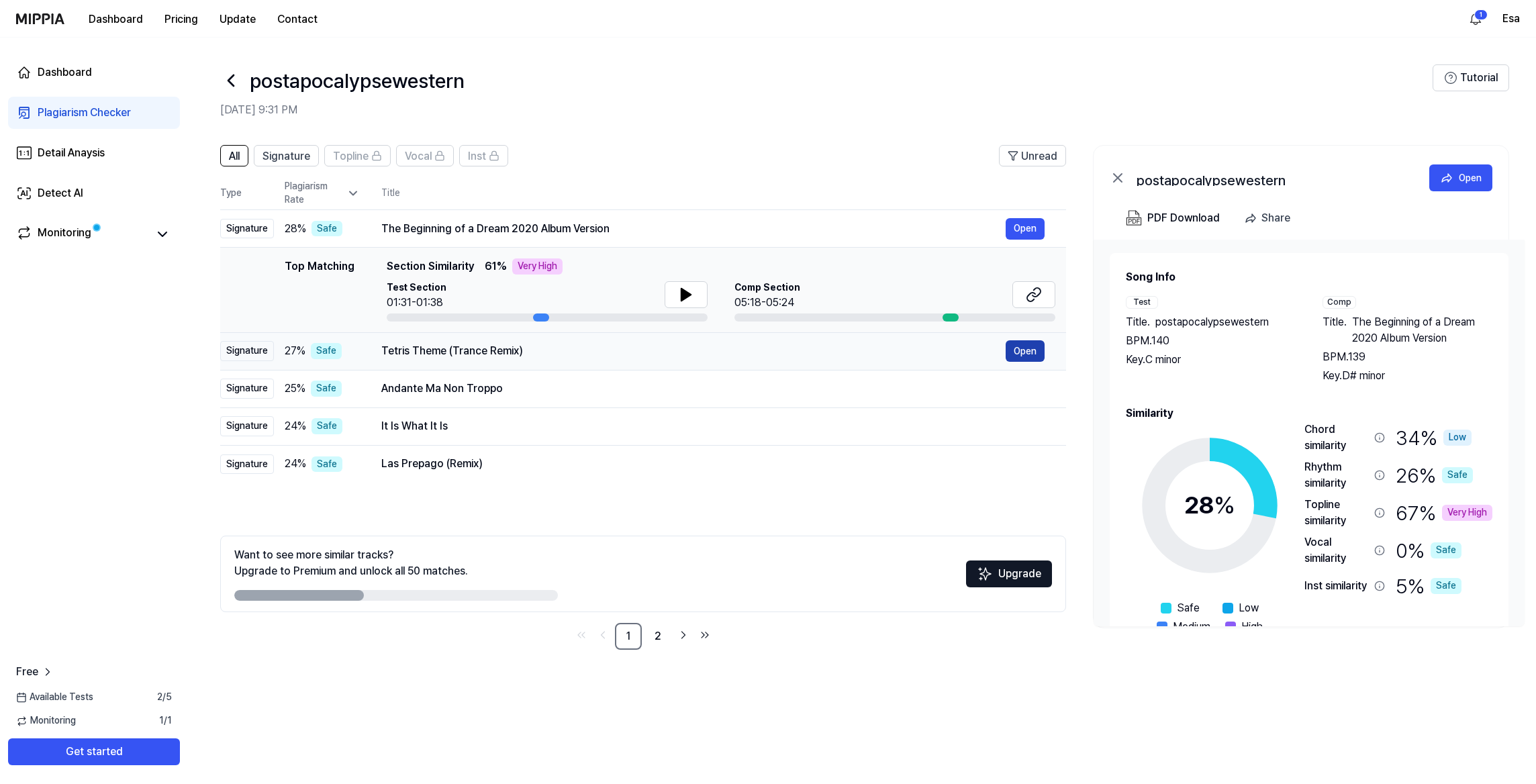
click at [1016, 351] on button "Open" at bounding box center [1025, 350] width 39 height 21
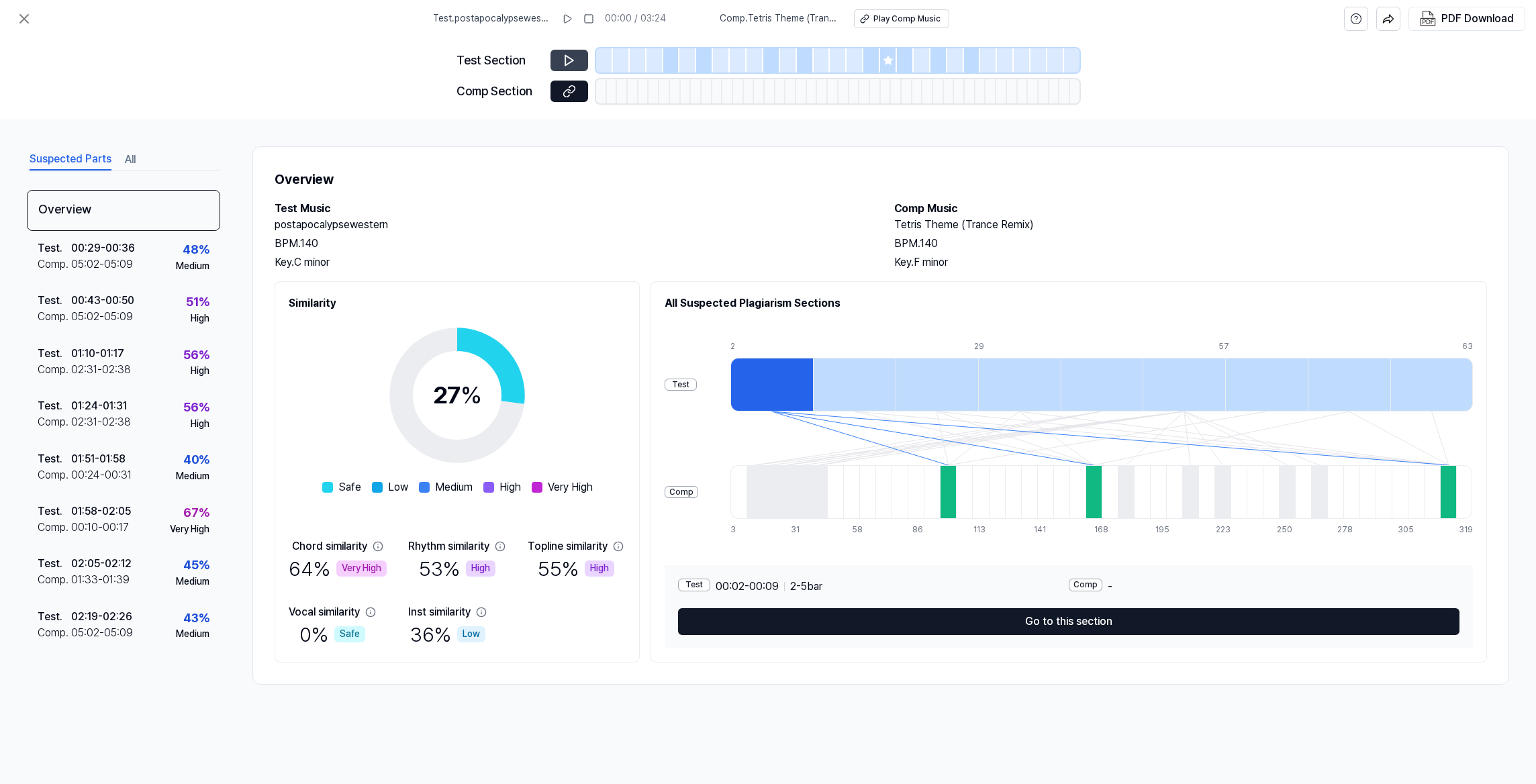
click at [564, 51] on button at bounding box center [569, 60] width 37 height 21
click at [565, 59] on icon at bounding box center [569, 61] width 8 height 10
click at [569, 92] on icon at bounding box center [571, 88] width 7 height 8
